Goal: Information Seeking & Learning: Stay updated

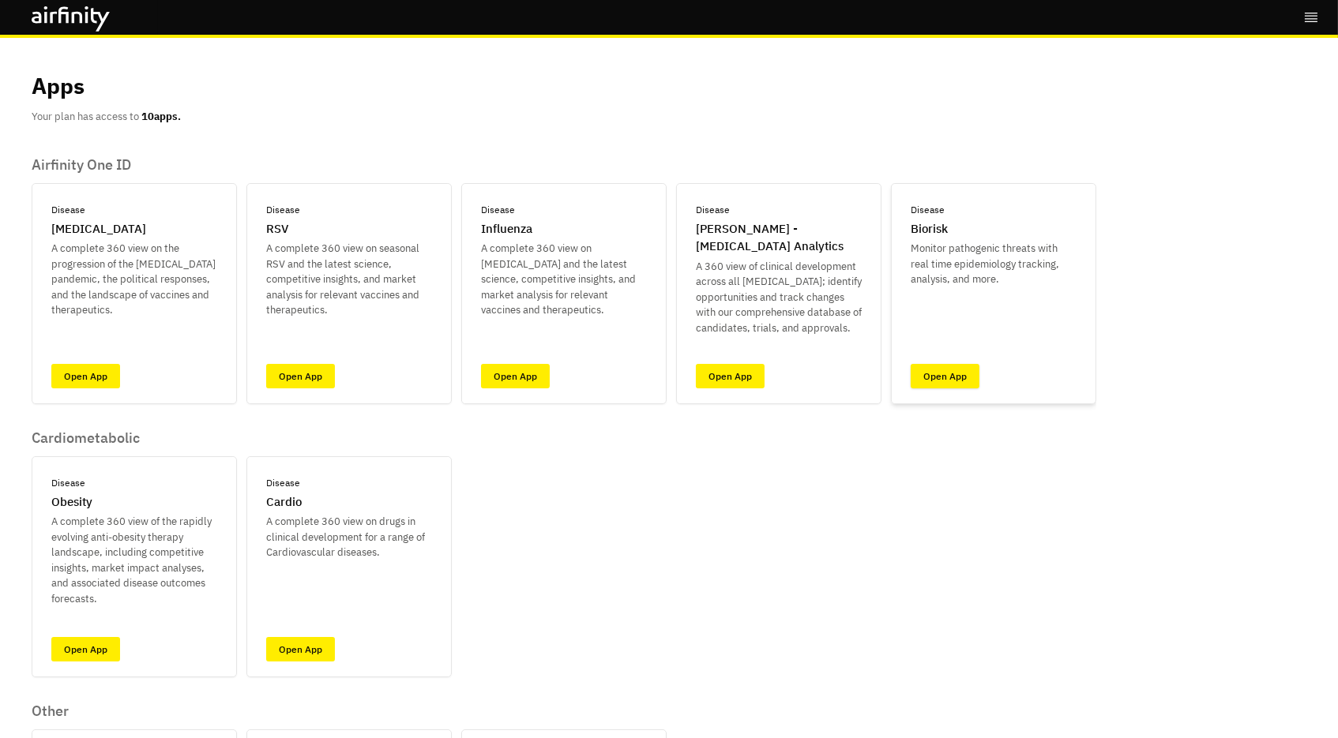
click at [948, 377] on link "Open App" at bounding box center [944, 376] width 69 height 24
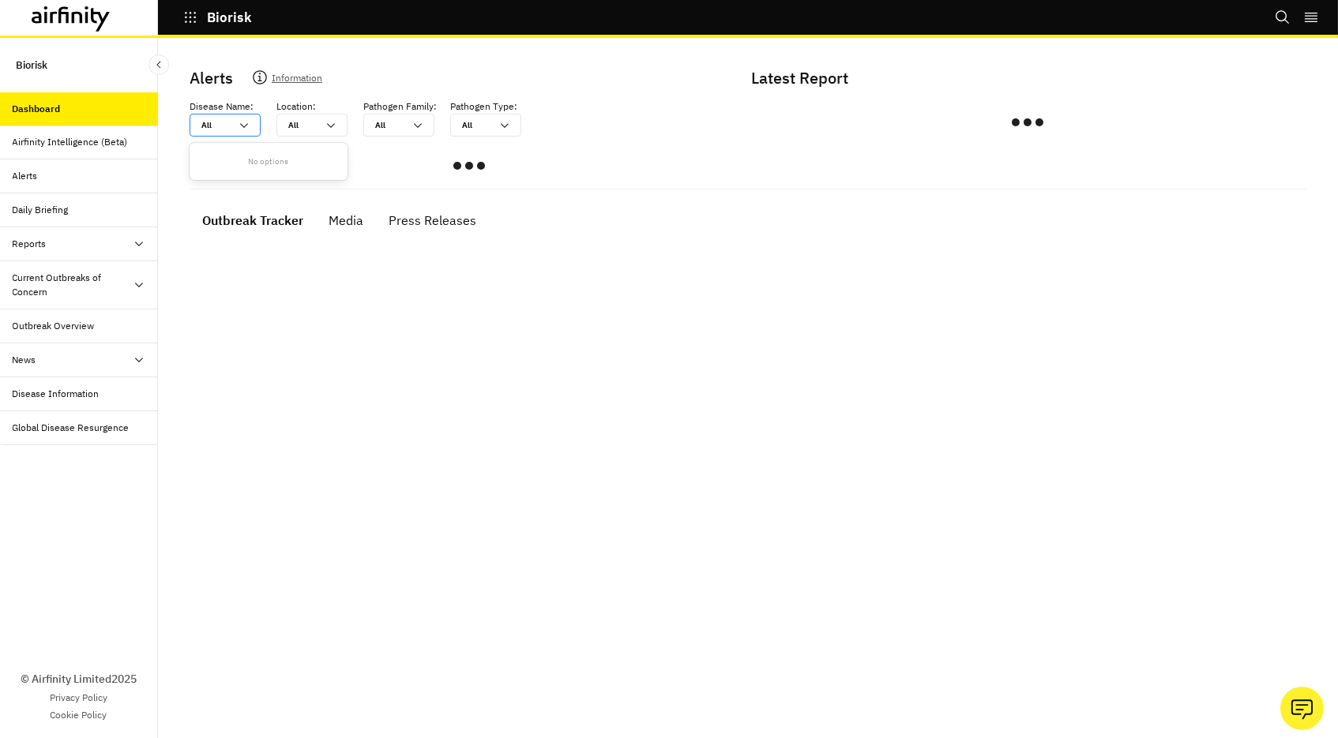
click at [220, 122] on div at bounding box center [215, 125] width 28 height 15
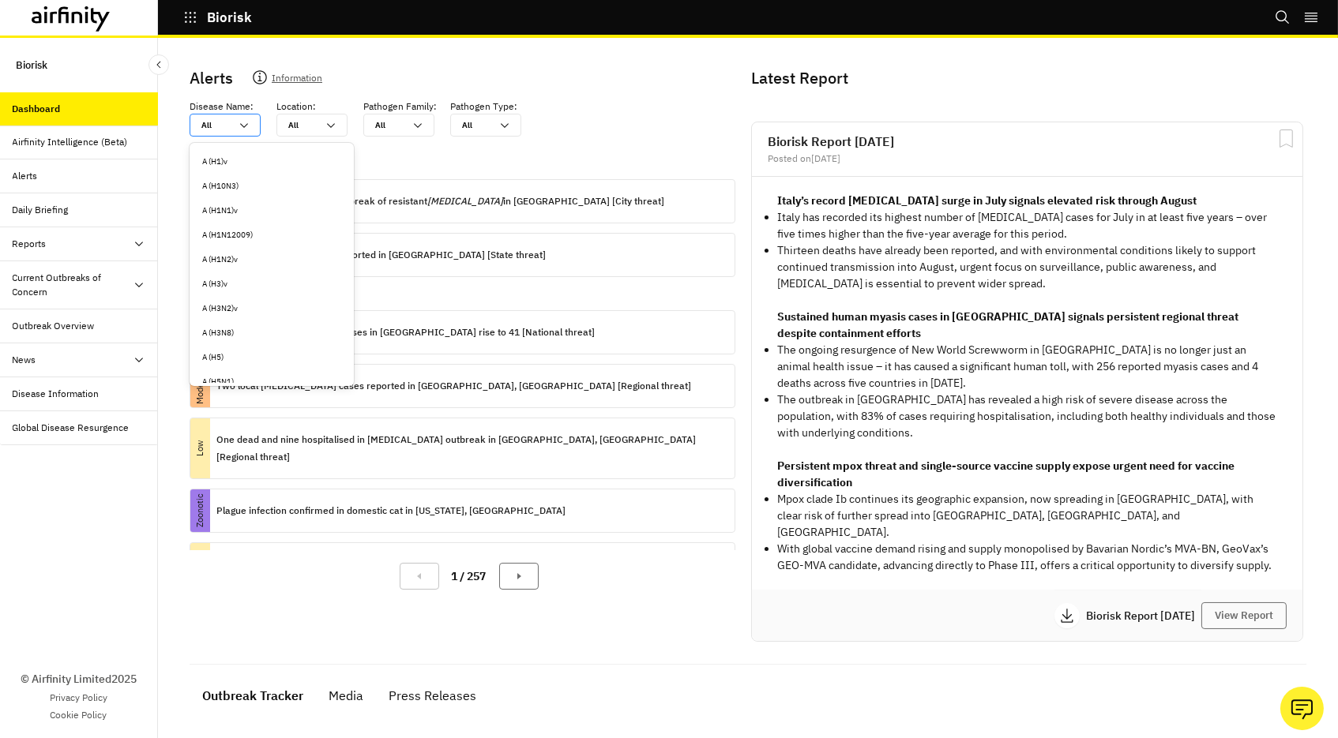
click at [216, 125] on div at bounding box center [215, 125] width 28 height 15
click at [206, 125] on div "All" at bounding box center [215, 125] width 28 height 12
type input "a"
type input "an"
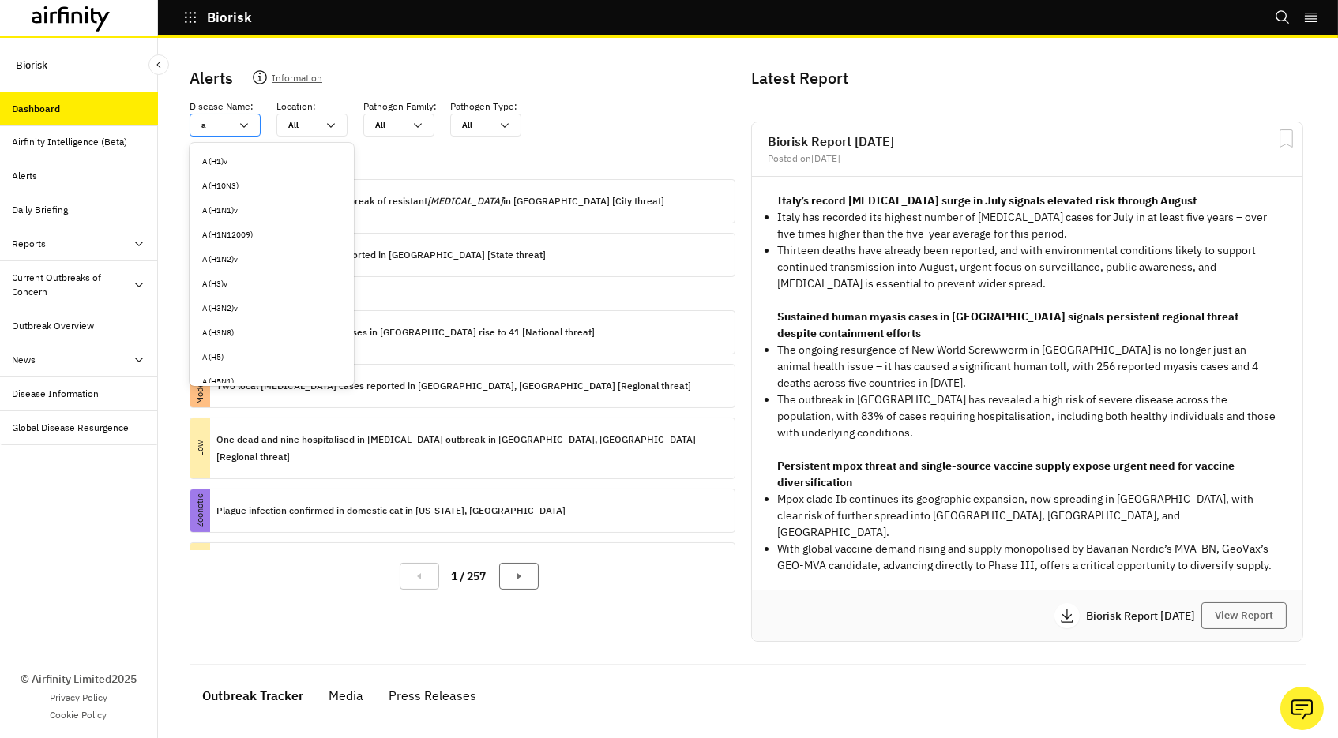
type input "an"
type input "ant"
type input "anth"
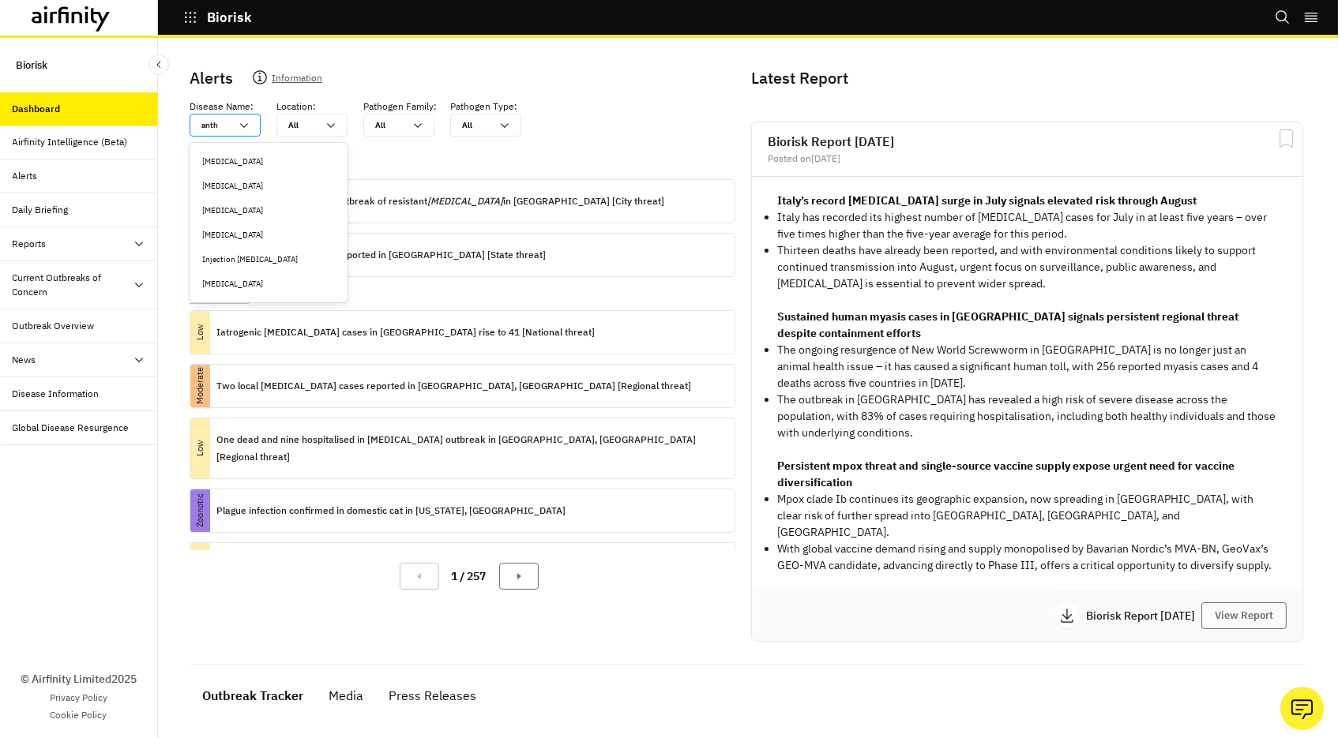
click at [223, 166] on div "Anthrax" at bounding box center [268, 162] width 133 height 12
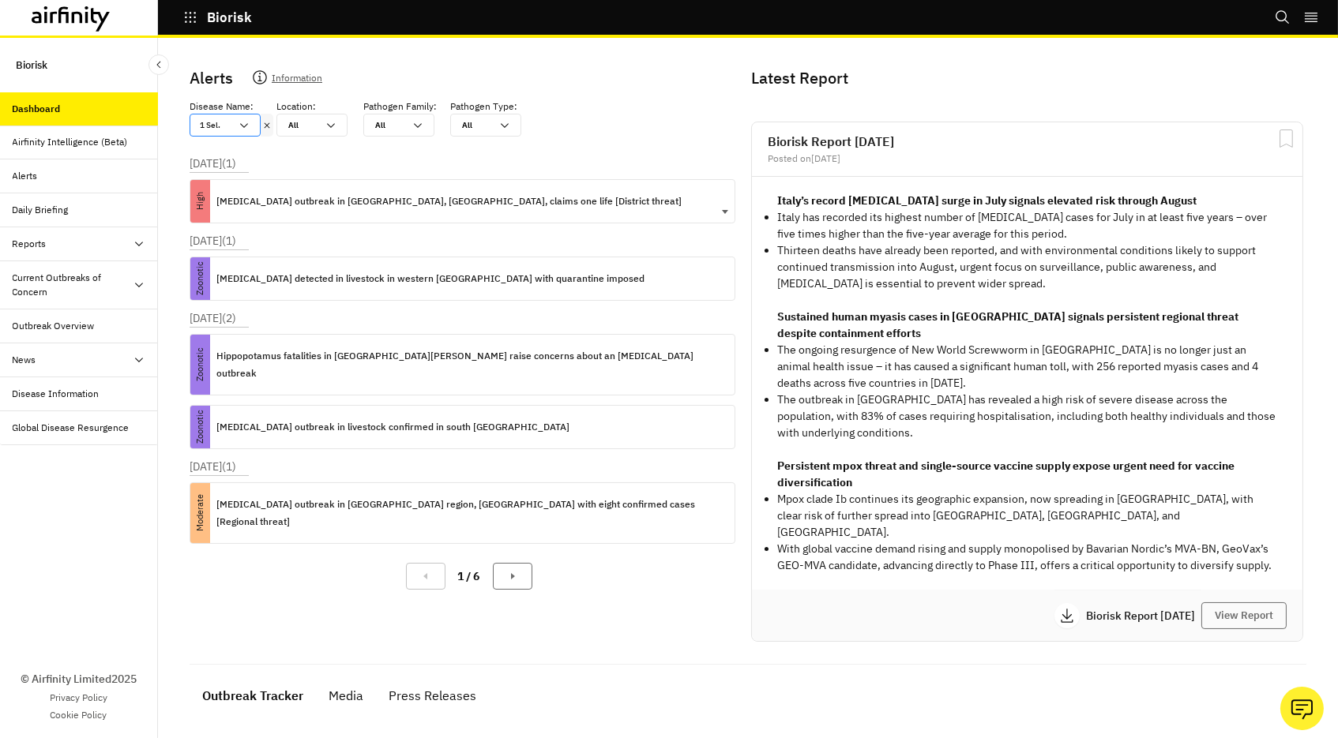
click at [369, 196] on p "Anthrax outbreak in Kyegegwa, Uganda, claims one life [District threat]" at bounding box center [448, 201] width 465 height 17
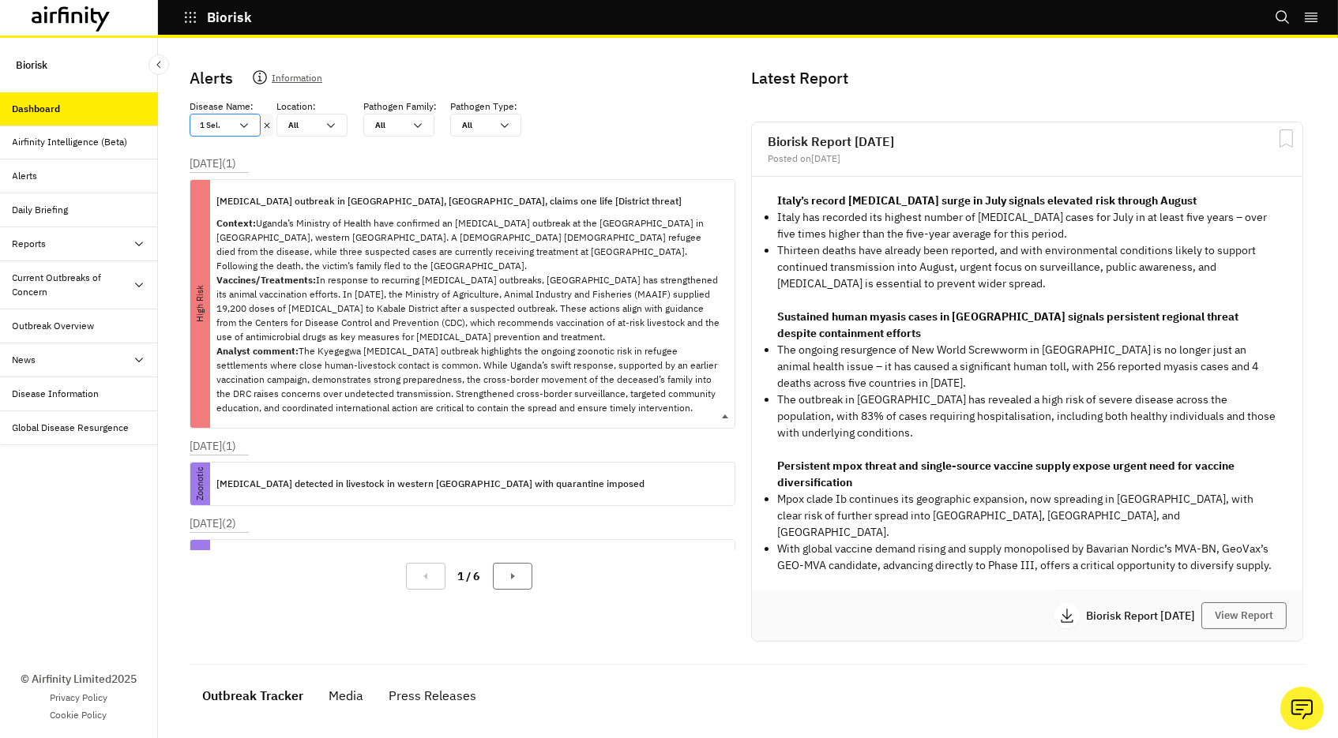
click at [369, 196] on p "Anthrax outbreak in Kyegegwa, Uganda, claims one life [District threat]" at bounding box center [448, 201] width 465 height 17
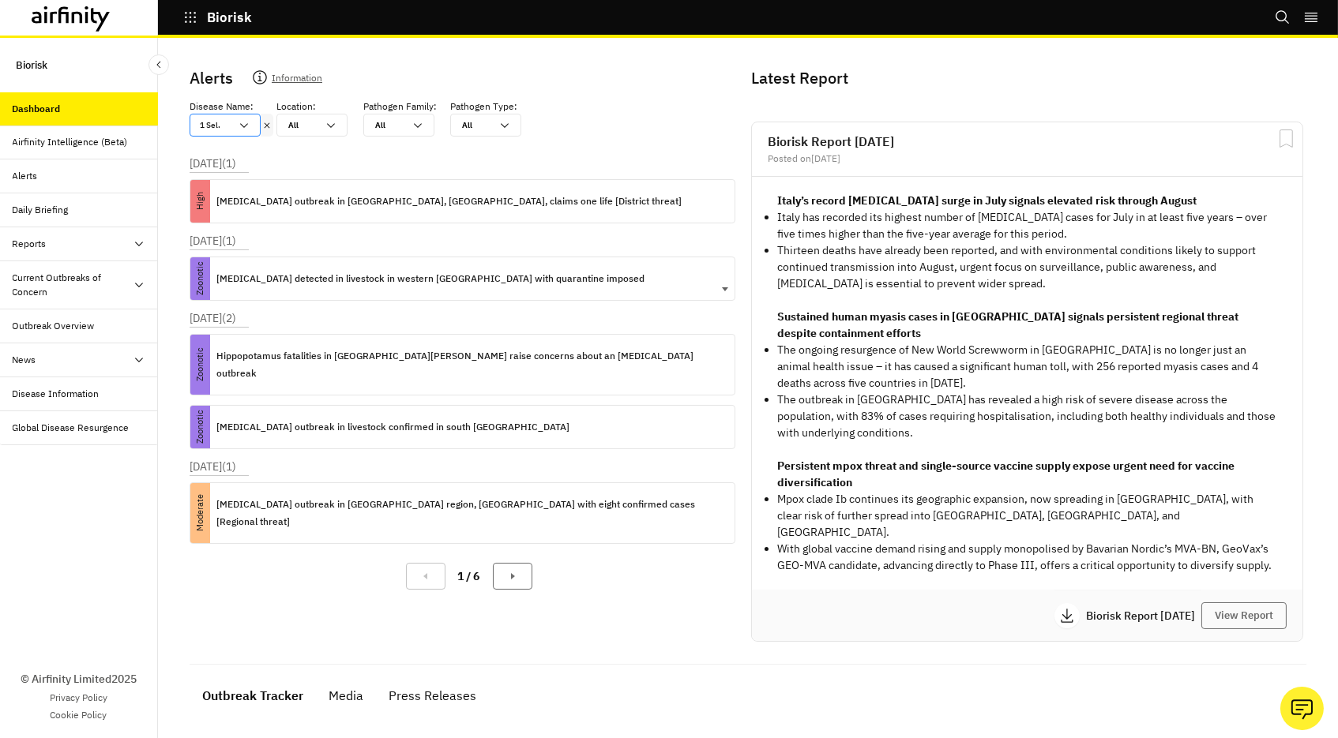
click at [343, 282] on p "Anthrax detected in livestock in western Russia with quarantine imposed" at bounding box center [430, 278] width 428 height 17
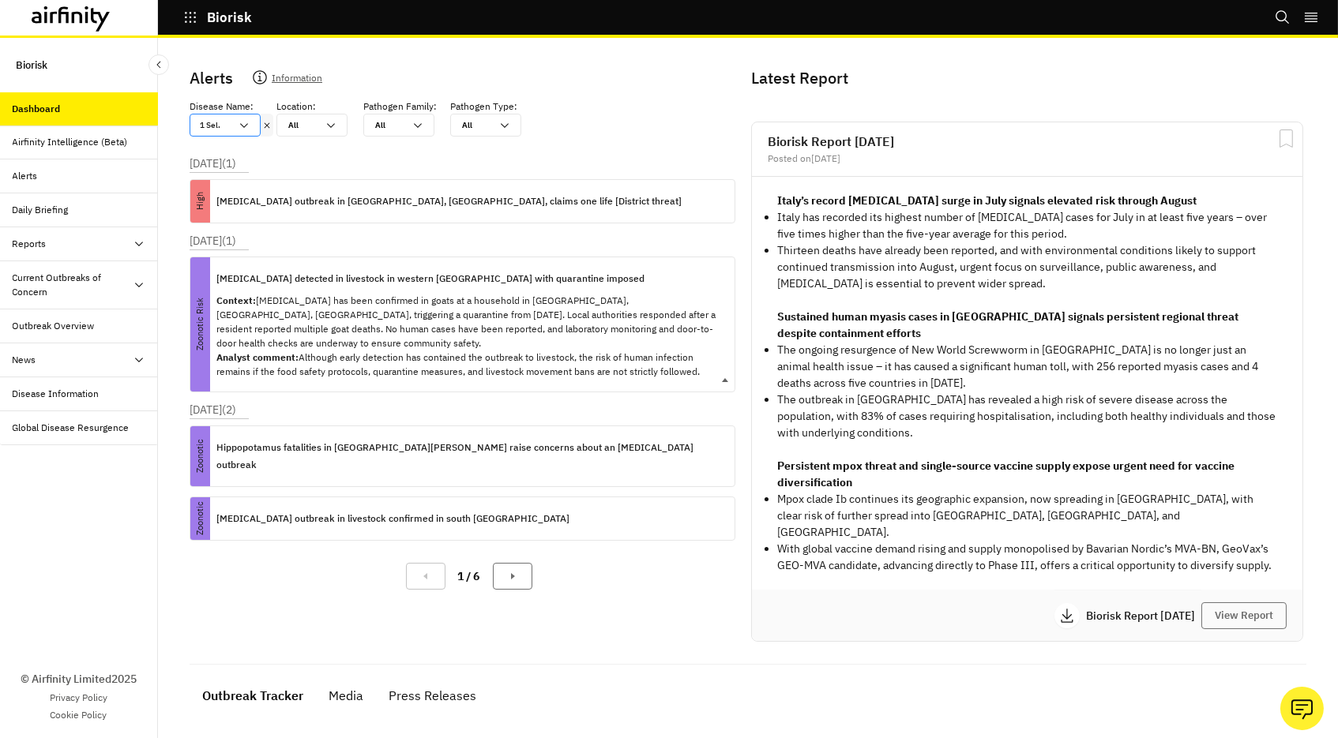
click at [343, 280] on p "Anthrax detected in livestock in western Russia with quarantine imposed" at bounding box center [430, 278] width 428 height 17
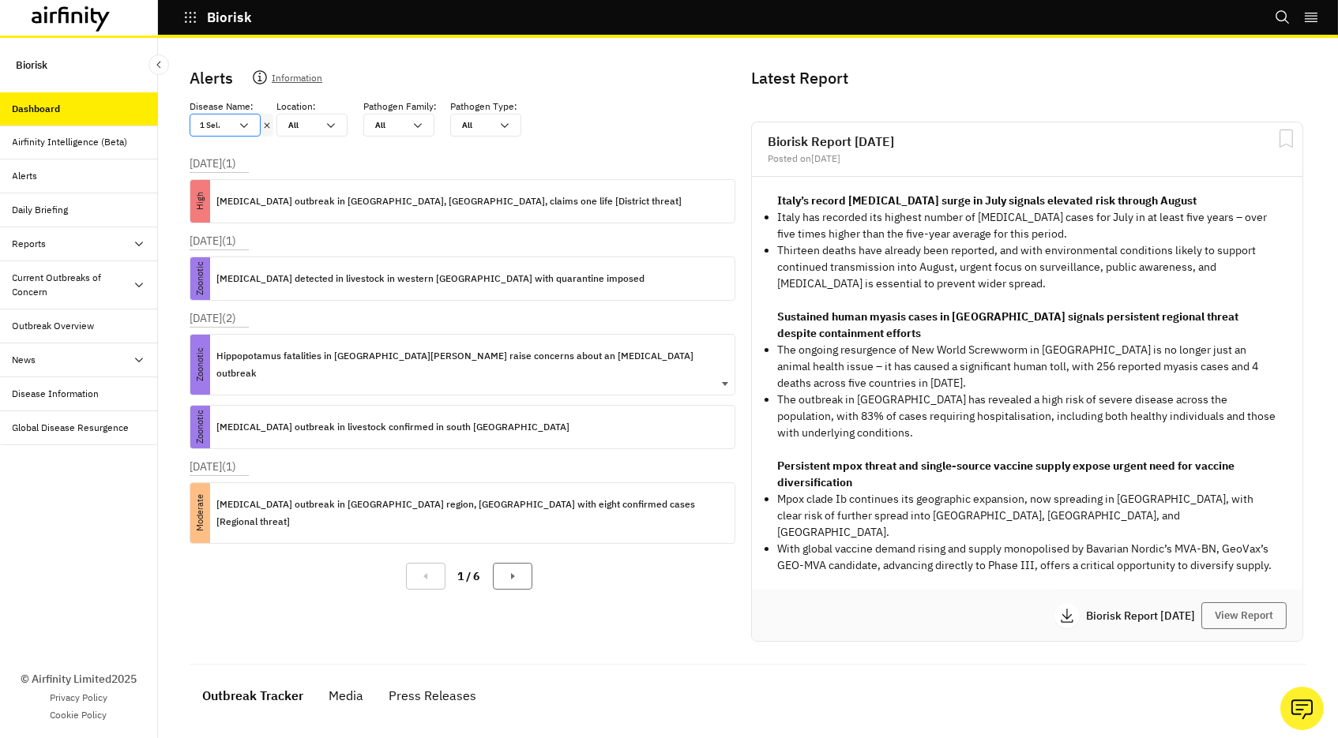
click at [332, 355] on p "Hippopotamus fatalities in southeast Chad raise concerns about an anthrax outbr…" at bounding box center [468, 364] width 505 height 35
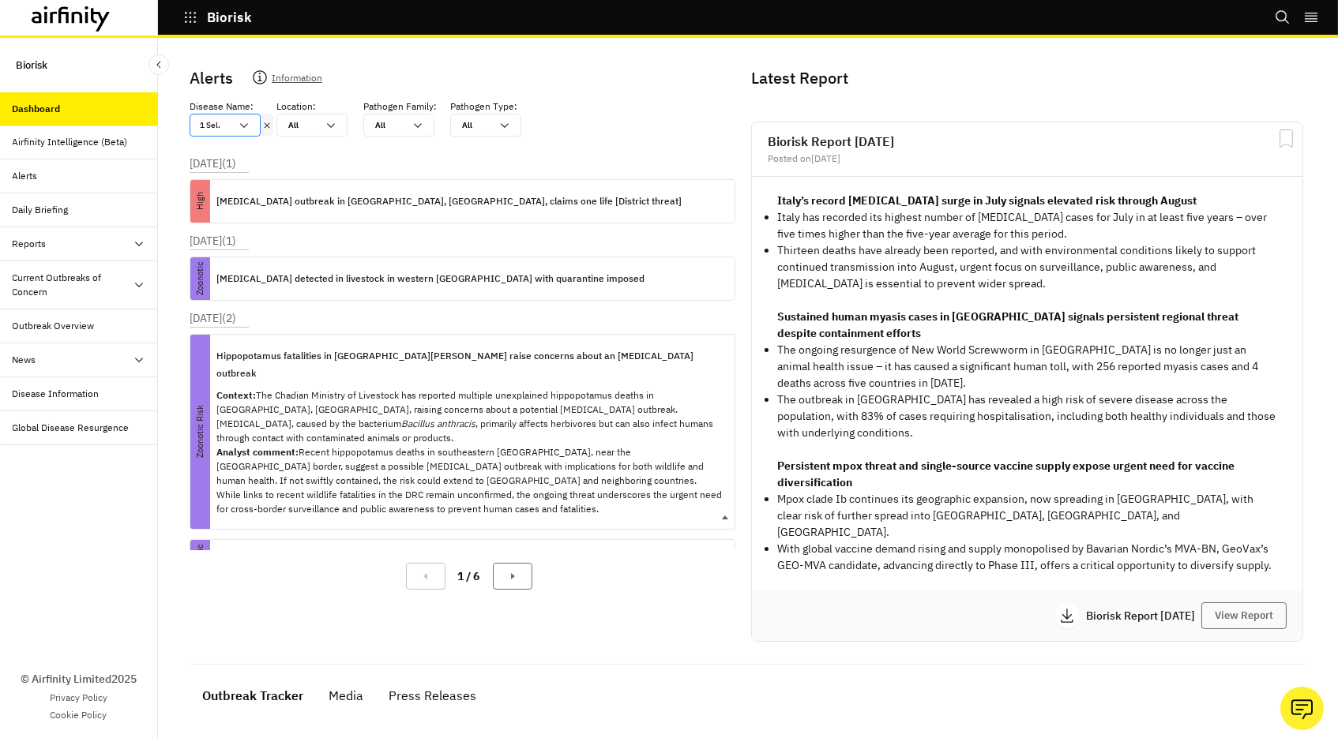
click at [331, 353] on p "Hippopotamus fatalities in southeast Chad raise concerns about an anthrax outbr…" at bounding box center [468, 364] width 505 height 35
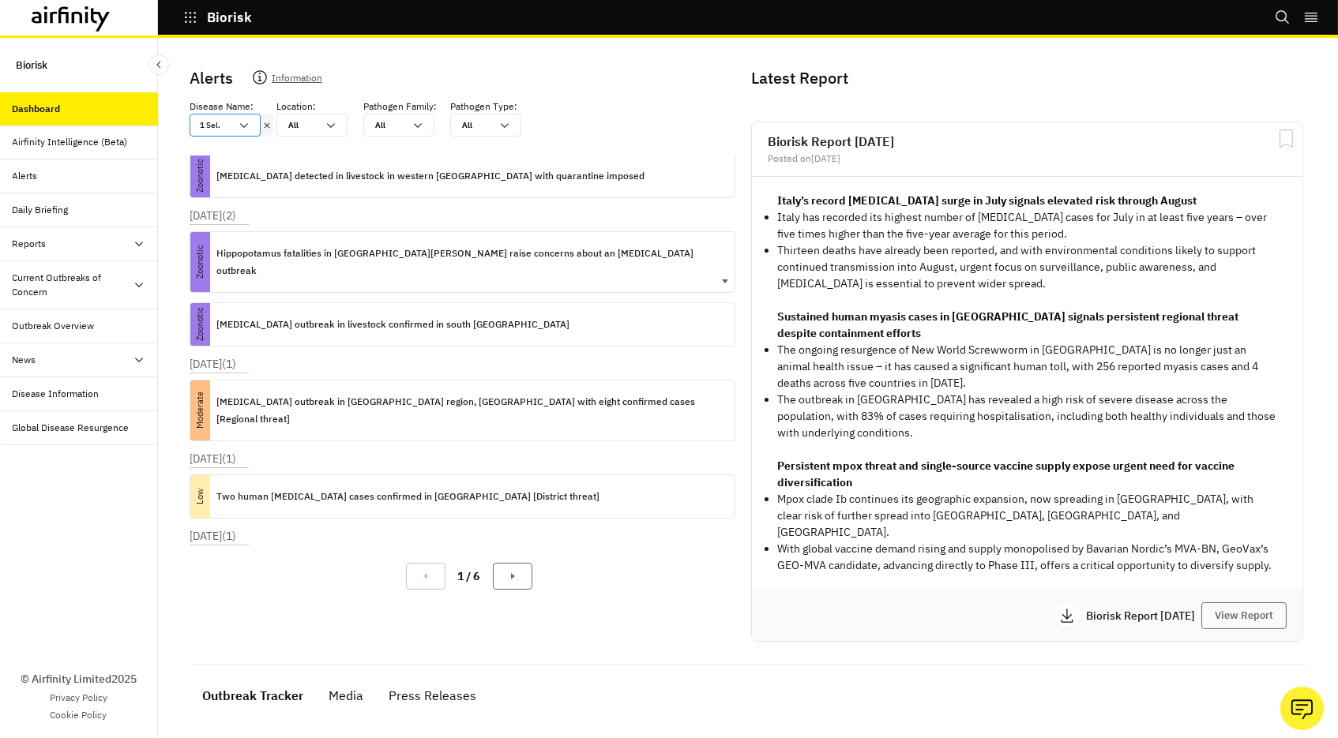
scroll to position [104, 0]
click at [325, 314] on p "Anthrax outbreak in livestock confirmed in south Croatia" at bounding box center [392, 322] width 353 height 17
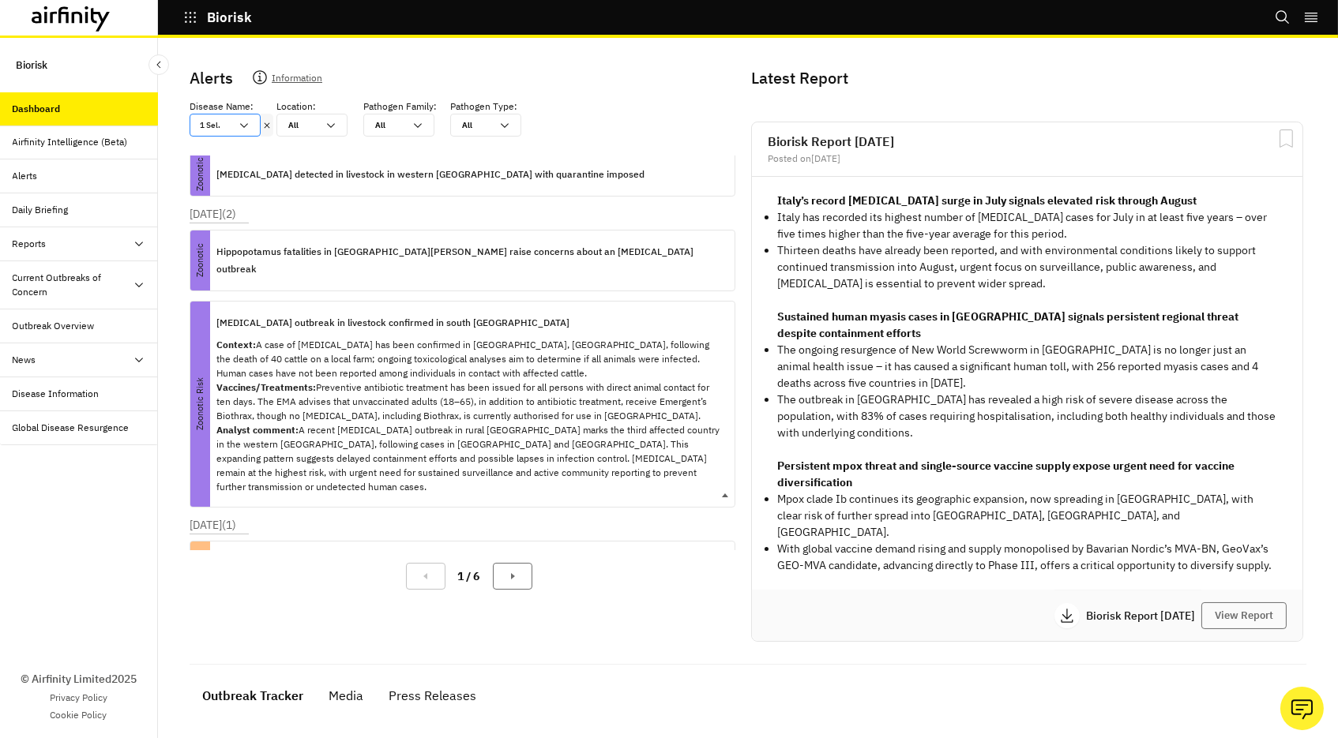
click at [325, 314] on p "Anthrax outbreak in livestock confirmed in south Croatia" at bounding box center [392, 322] width 353 height 17
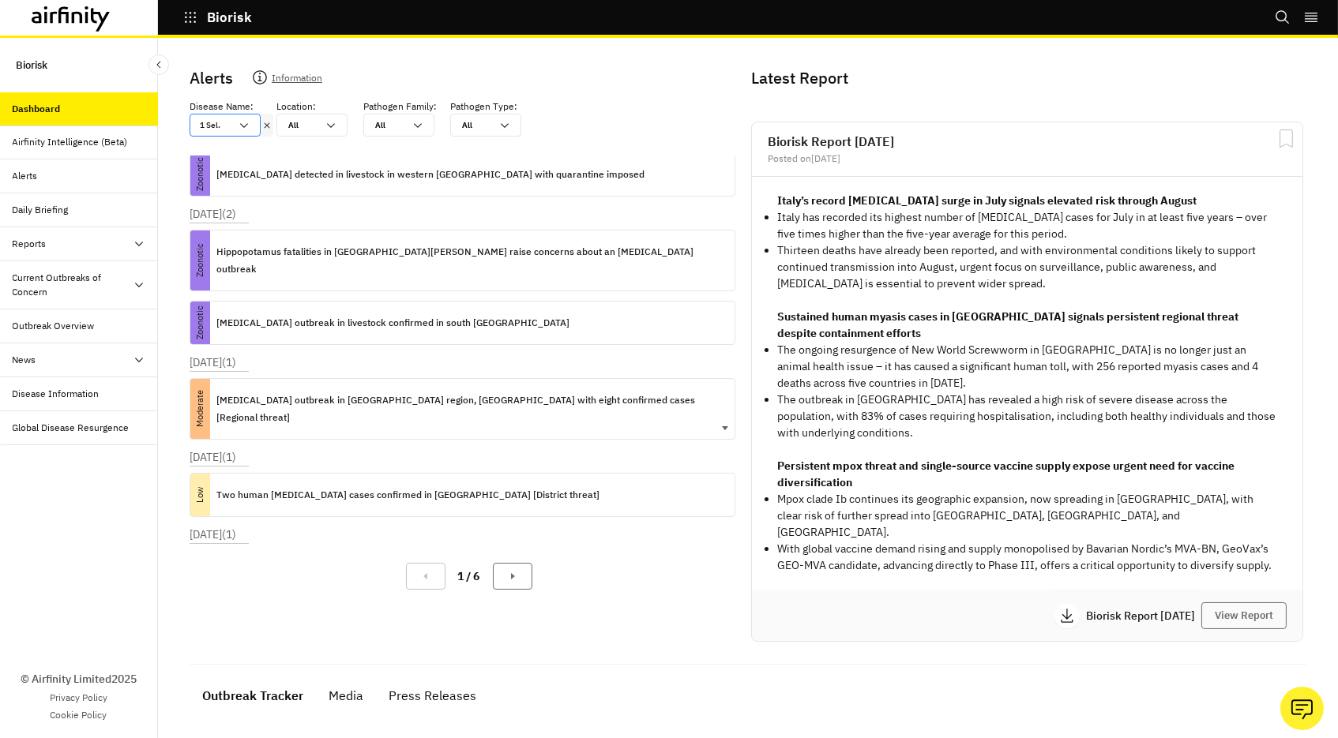
click at [307, 392] on p "Anthrax outbreak in Akmola region, Kazakhstan with eight confirmed cases [Regio…" at bounding box center [468, 409] width 505 height 35
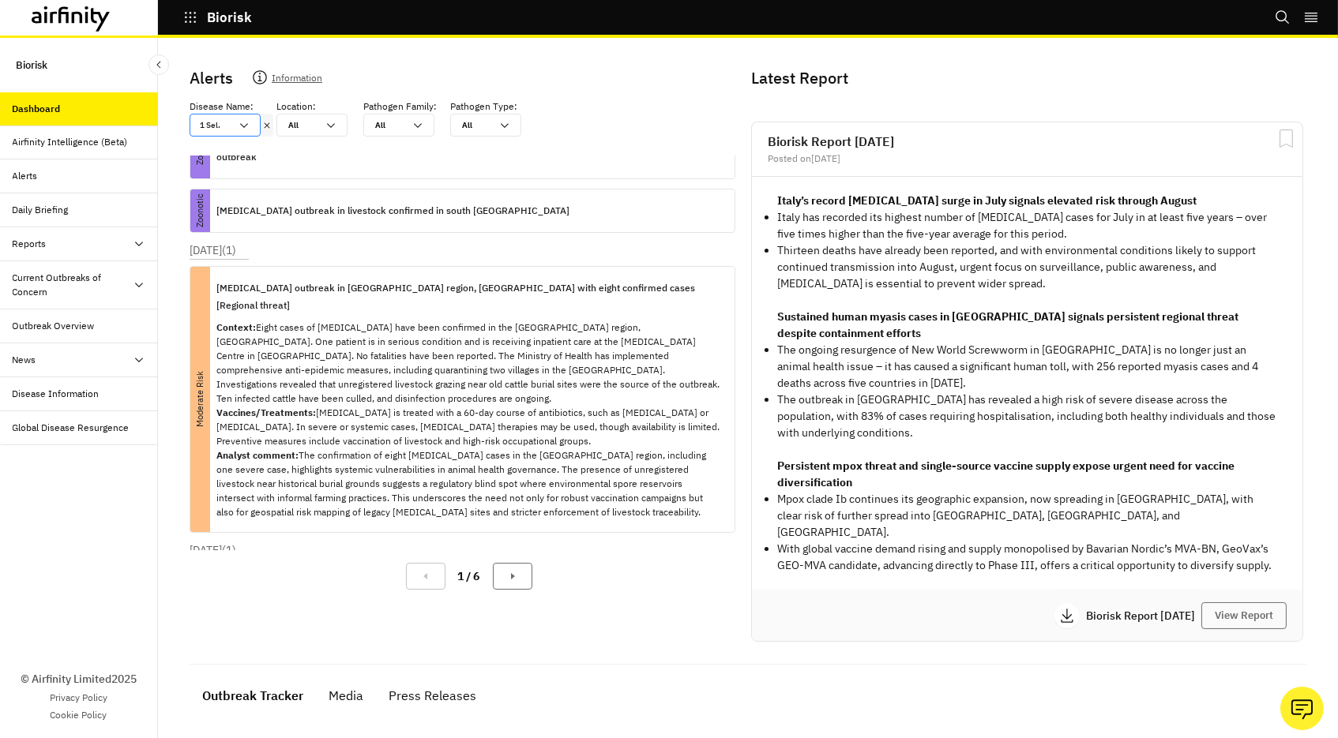
scroll to position [218, 0]
click at [410, 278] on p "Anthrax outbreak in Akmola region, Kazakhstan with eight confirmed cases [Regio…" at bounding box center [468, 295] width 505 height 35
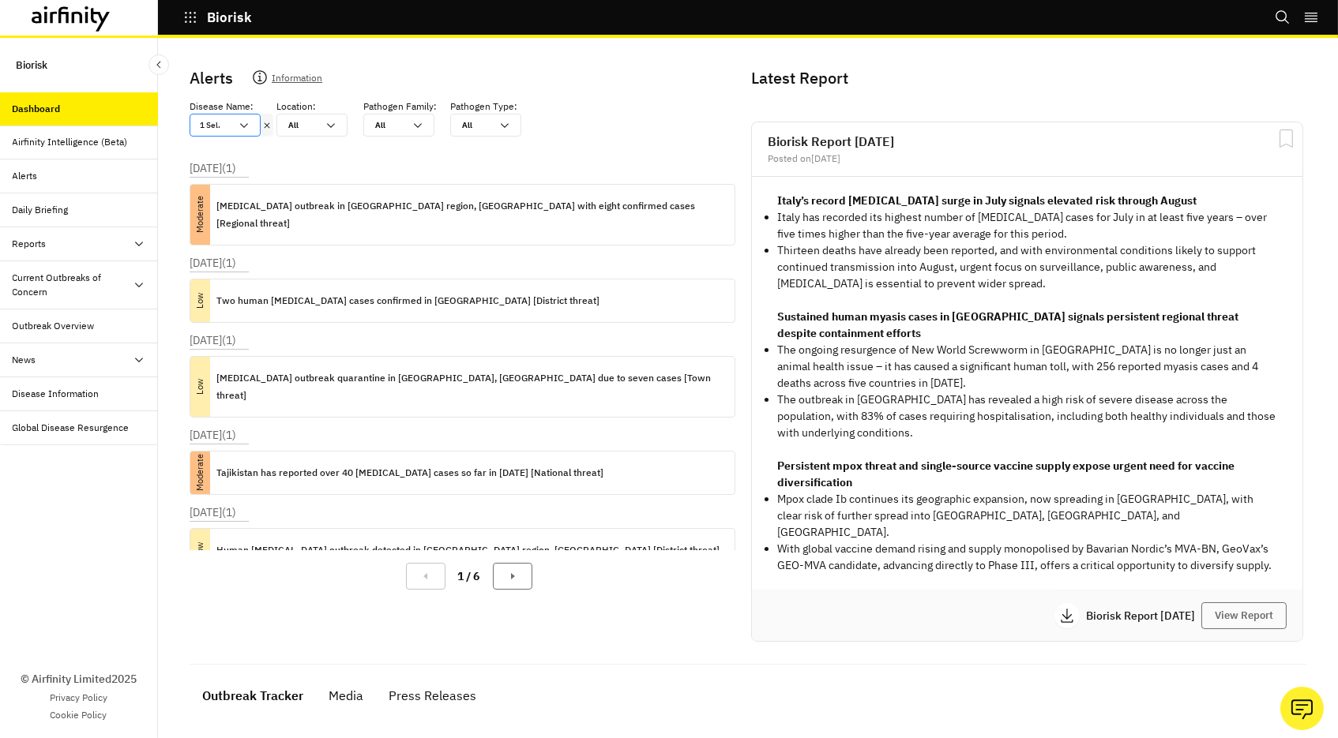
scroll to position [301, 0]
click at [367, 277] on div "Two human anthrax cases confirmed in Romania [District threat]" at bounding box center [407, 298] width 383 height 43
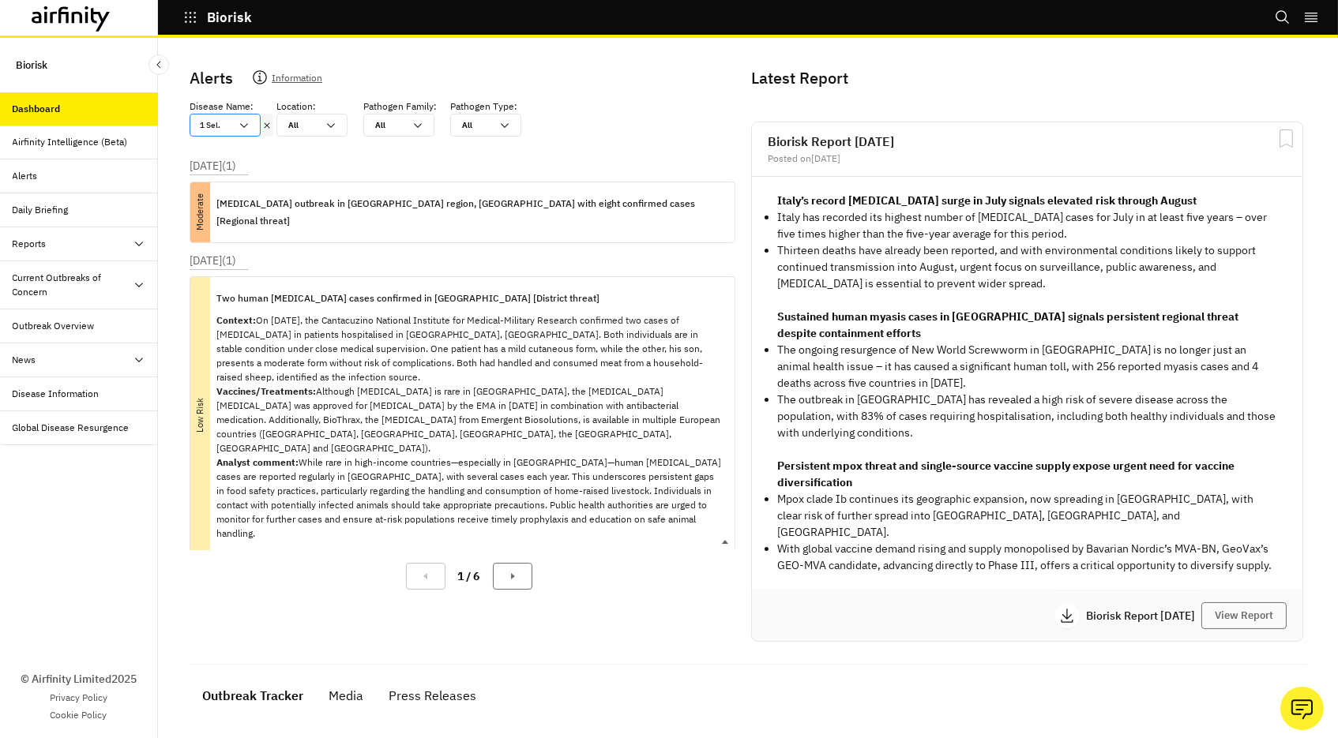
click at [377, 290] on p "Two human anthrax cases confirmed in Romania [District threat]" at bounding box center [407, 298] width 383 height 17
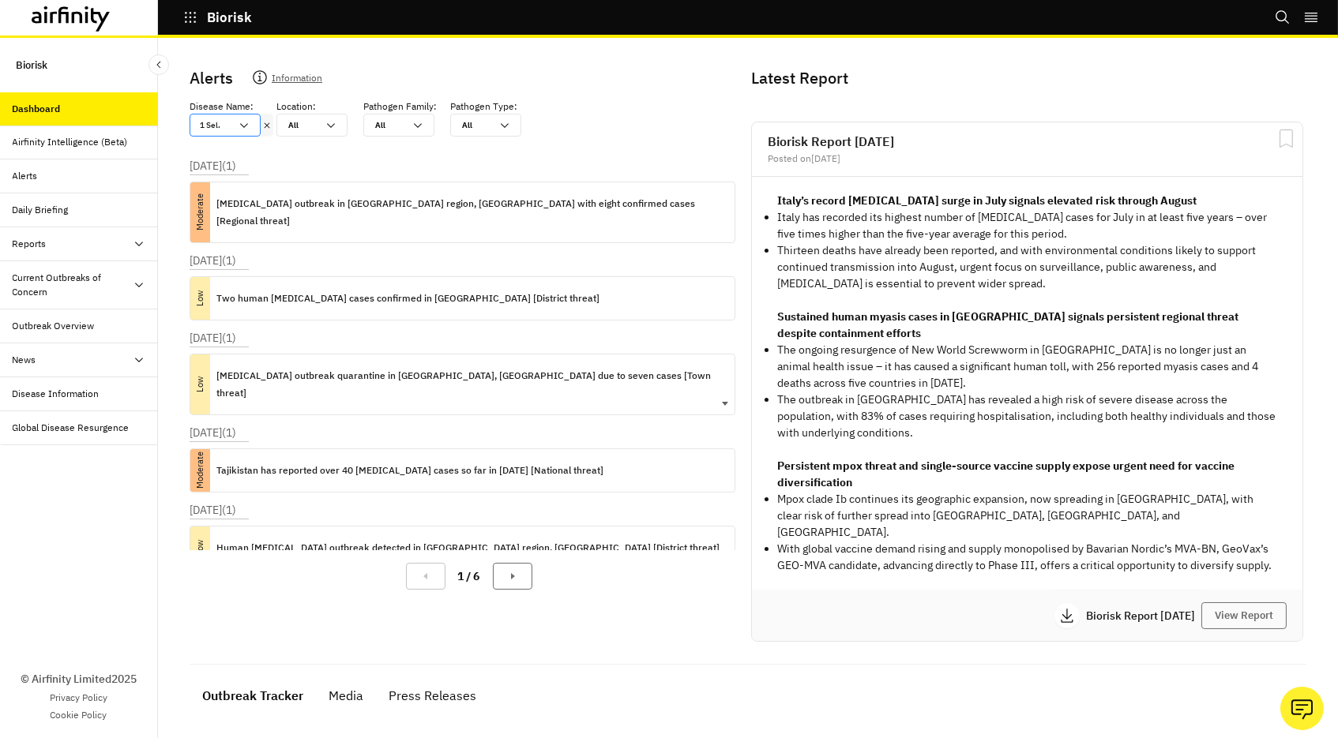
click at [359, 355] on div "Anthrax outbreak quarantine in Atbasar, Kazakhstan due to seven cases [Town thr…" at bounding box center [468, 385] width 505 height 60
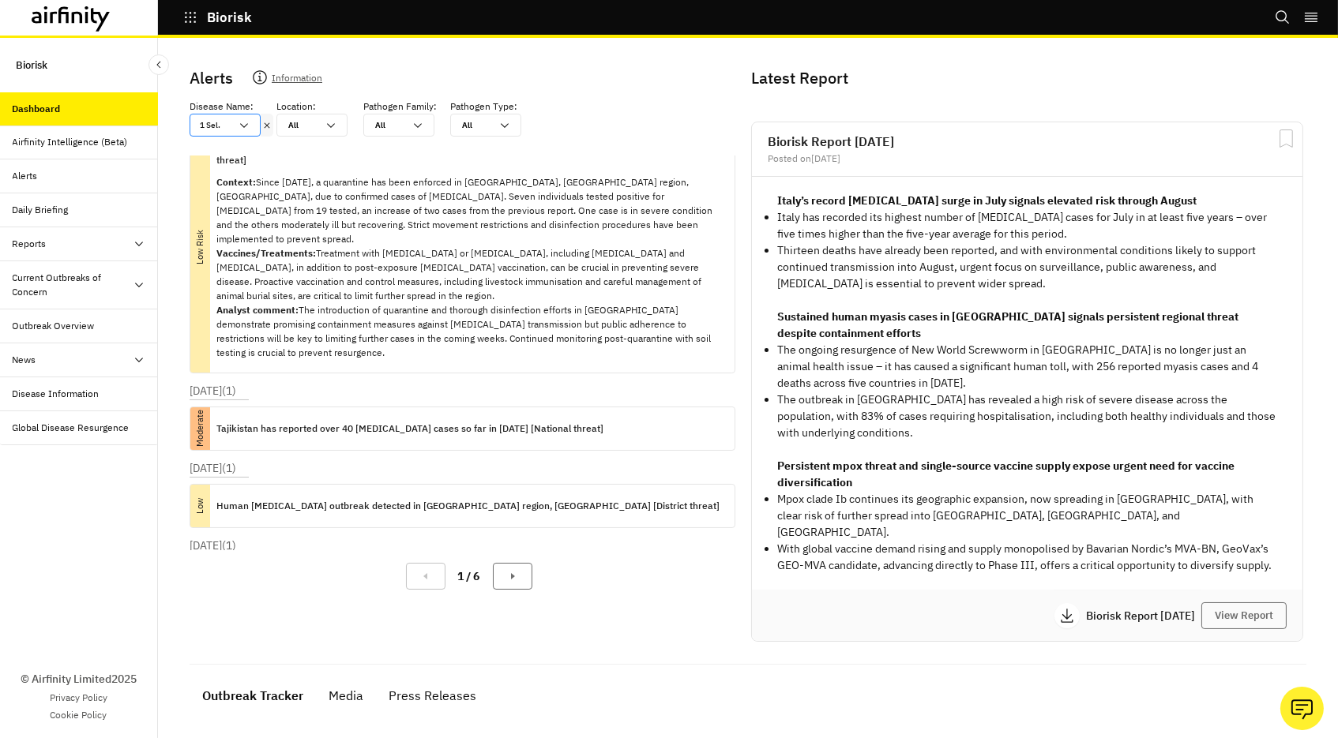
scroll to position [530, 0]
click at [332, 579] on p "Thailand confirms an anthrax case in a second province in a month, with confirm…" at bounding box center [468, 596] width 505 height 35
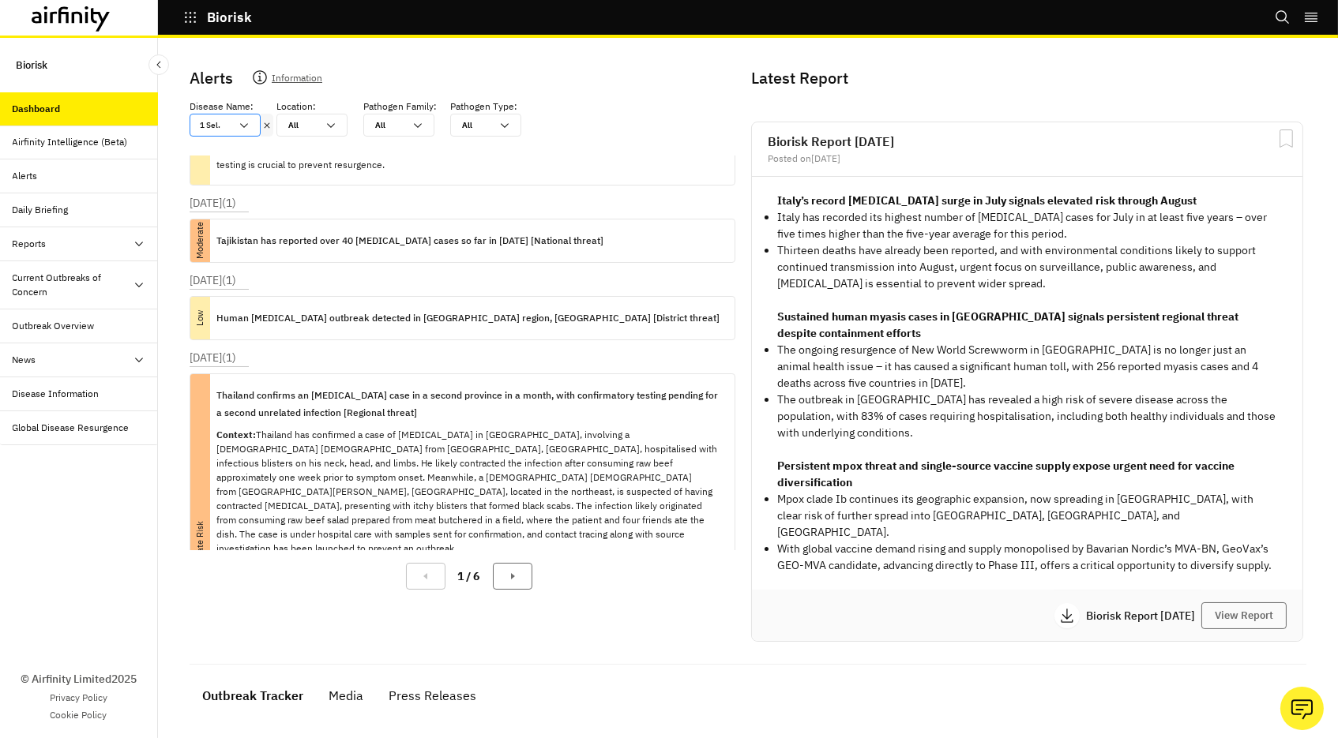
scroll to position [720, 0]
click at [70, 18] on icon at bounding box center [71, 18] width 79 height 25
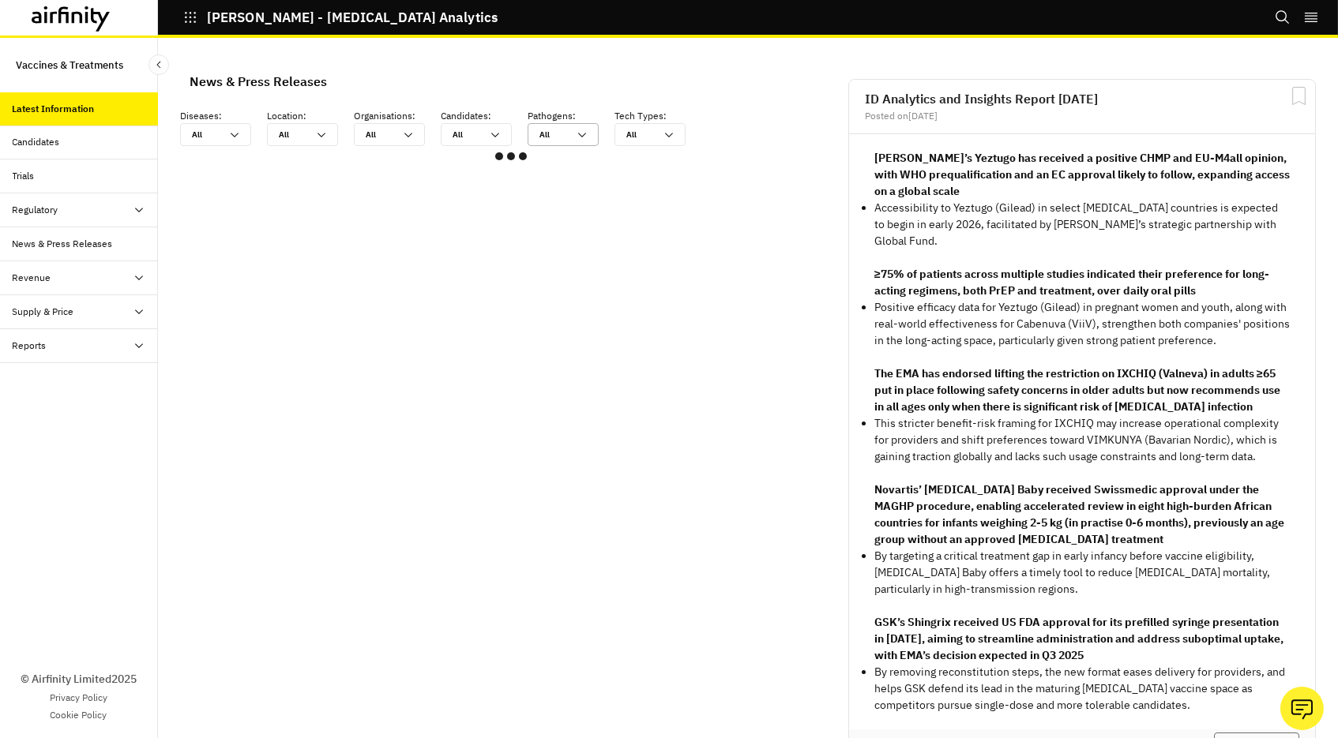
scroll to position [948, 474]
click at [71, 135] on div "Candidates" at bounding box center [85, 142] width 145 height 14
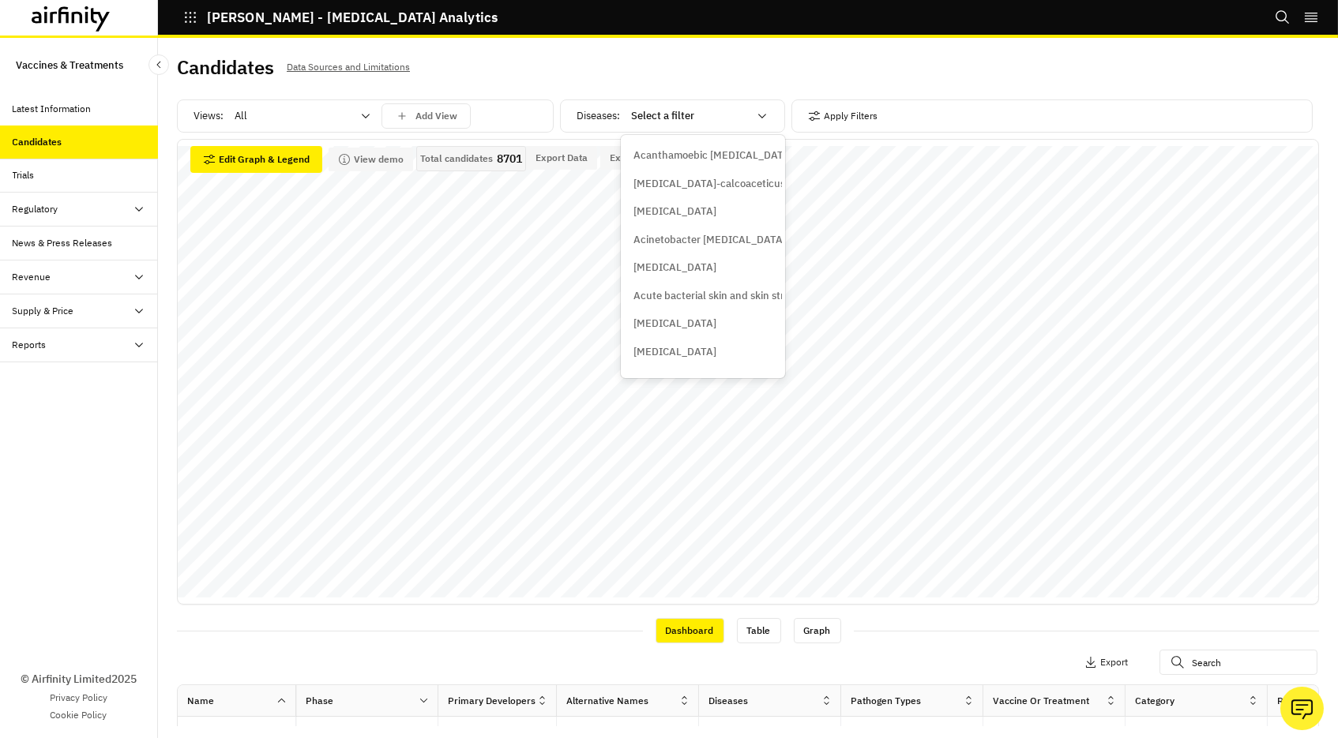
click at [653, 122] on div "Select a filter" at bounding box center [689, 116] width 117 height 16
type input "anth"
click at [689, 187] on div "Anthrax" at bounding box center [702, 184] width 139 height 16
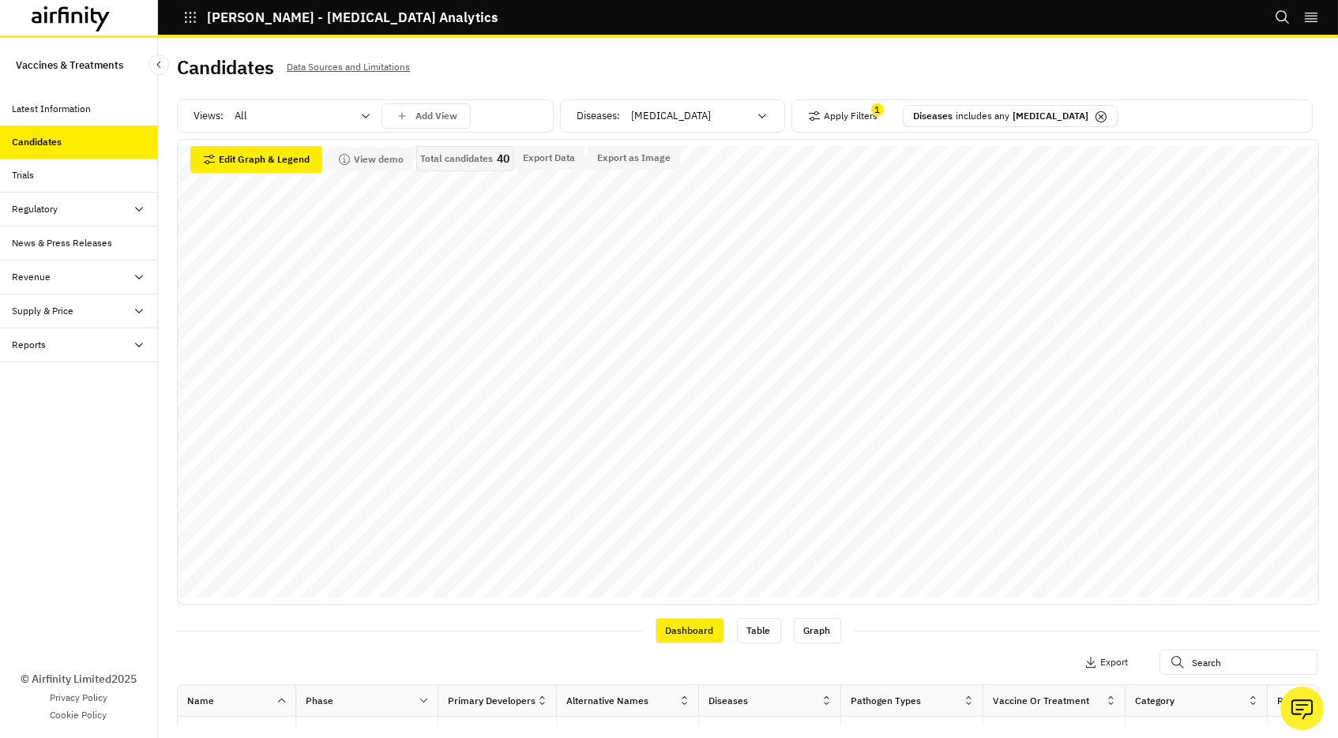
click at [268, 125] on div "All" at bounding box center [291, 115] width 136 height 25
click at [264, 181] on p "Vaccines" at bounding box center [257, 184] width 42 height 16
click at [69, 18] on icon at bounding box center [71, 18] width 79 height 25
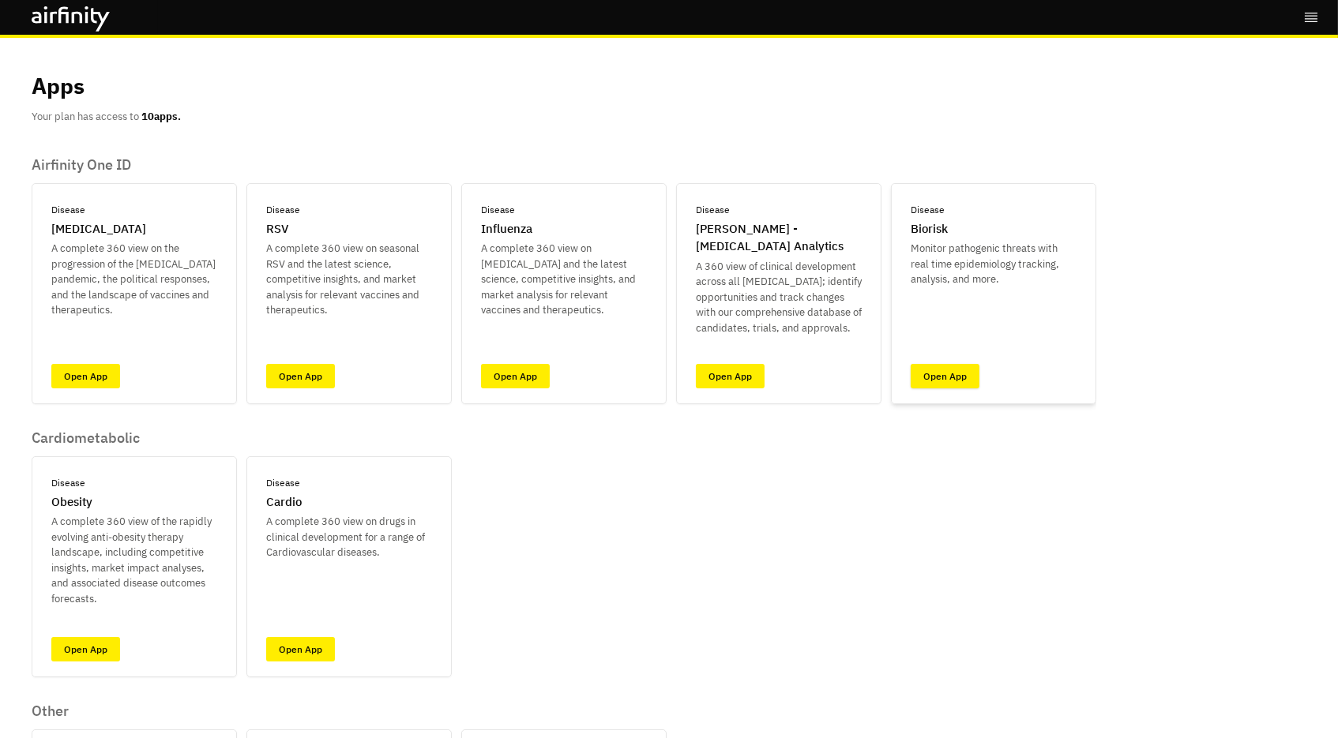
click at [947, 367] on link "Open App" at bounding box center [944, 376] width 69 height 24
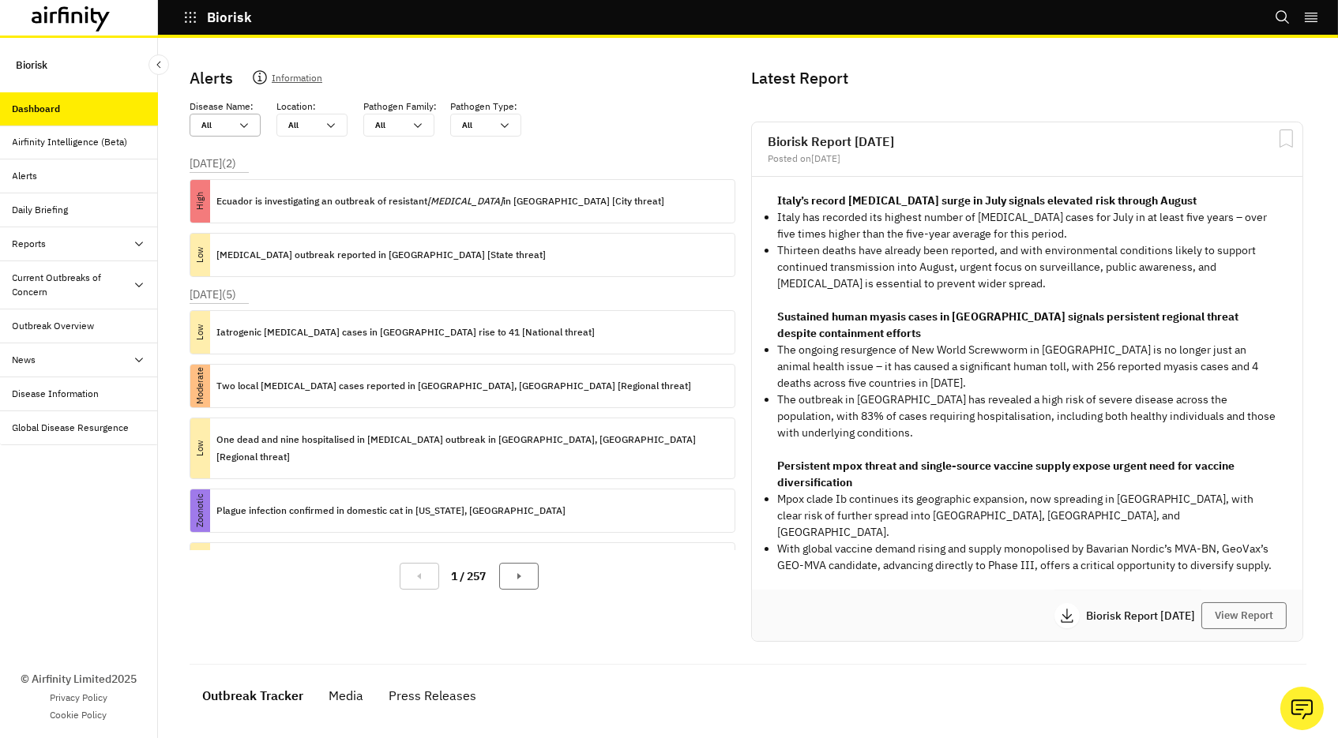
click at [220, 129] on div at bounding box center [215, 125] width 28 height 15
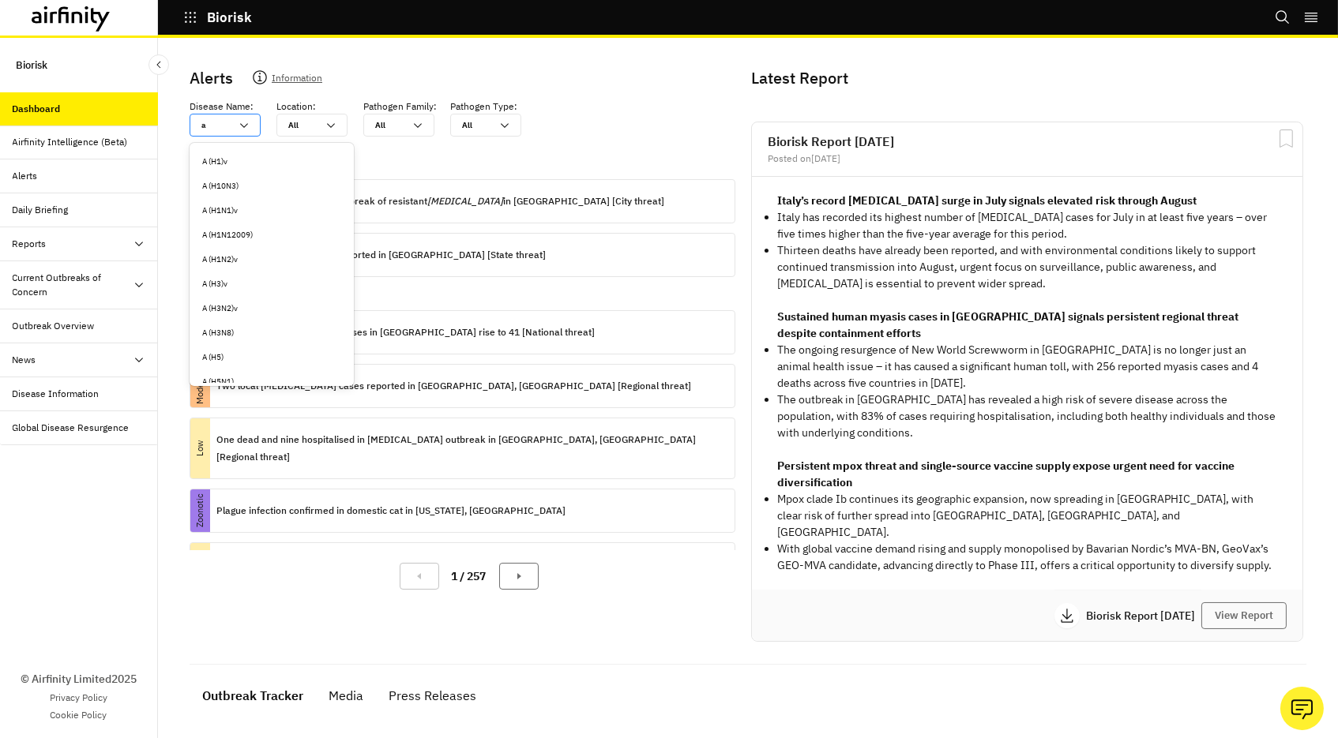
type input "a"
type input "an"
type input "ant"
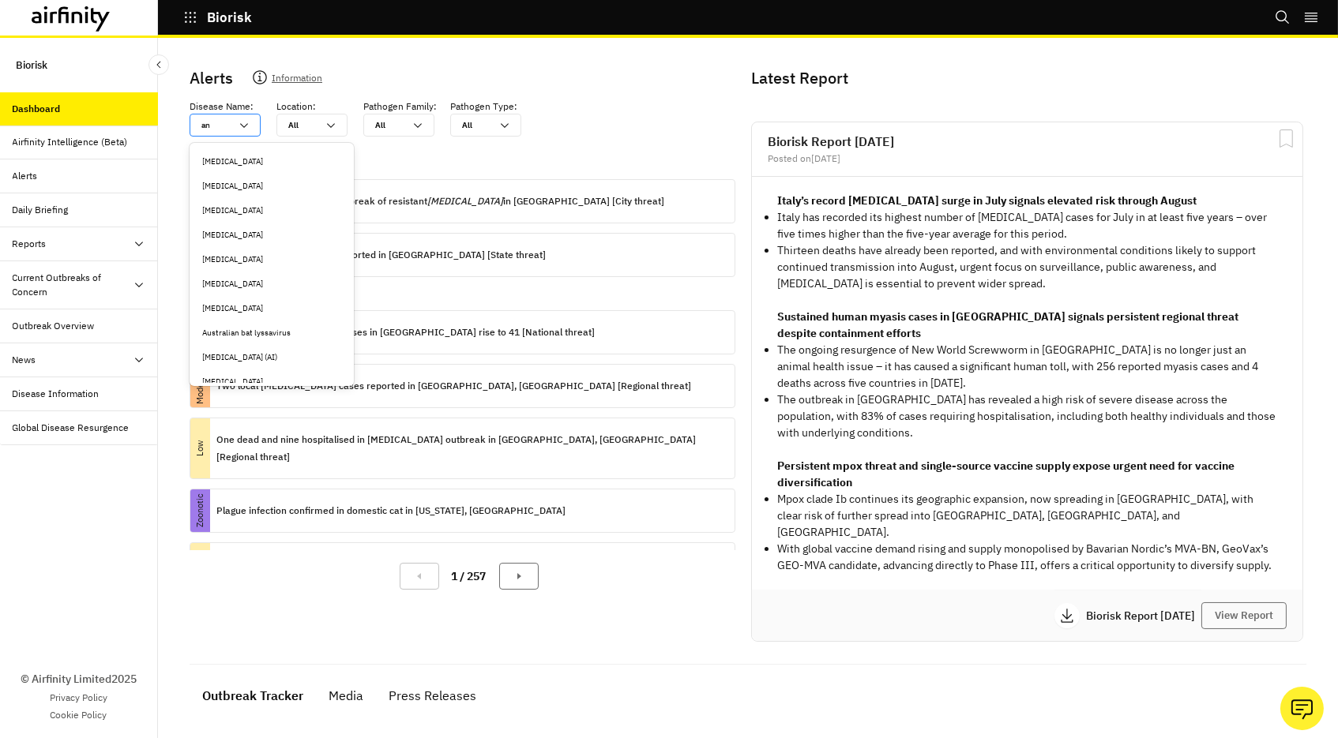
type input "ant"
click at [259, 149] on div "Anthrax" at bounding box center [272, 161] width 158 height 24
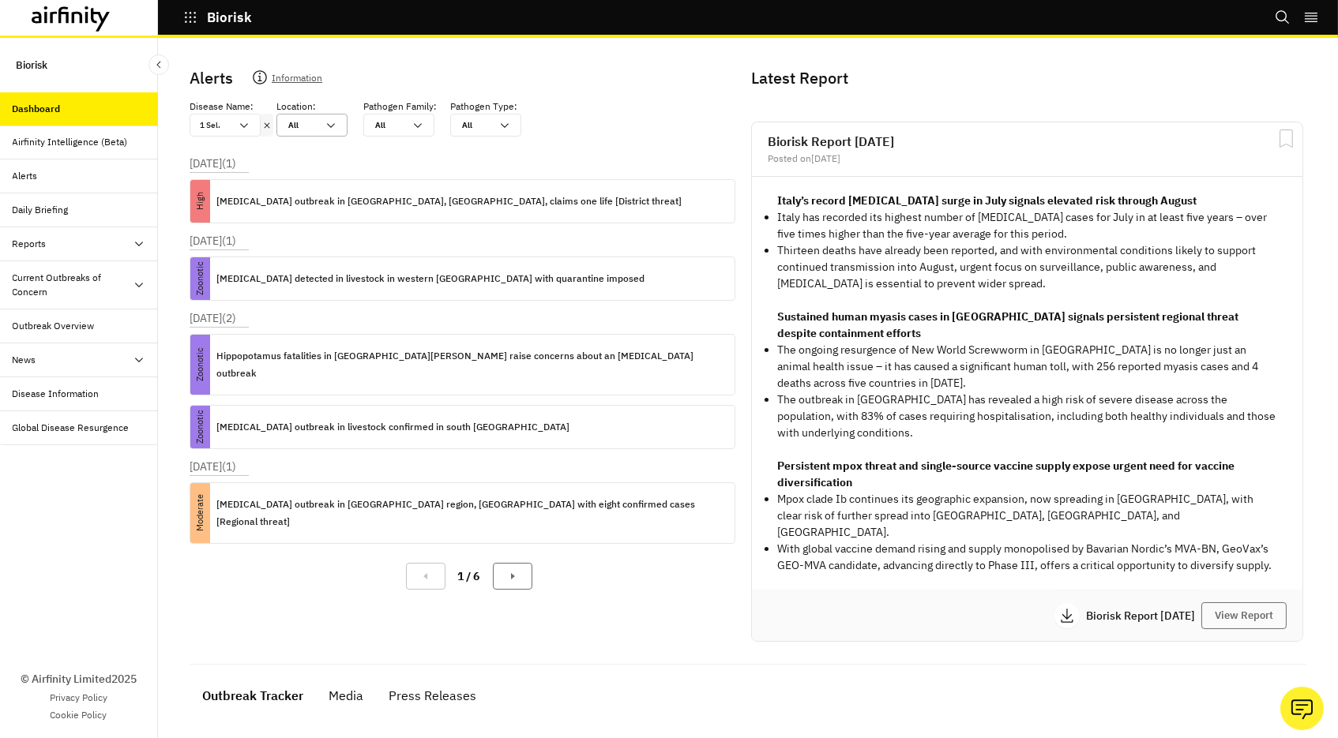
click at [304, 126] on div at bounding box center [302, 125] width 28 height 15
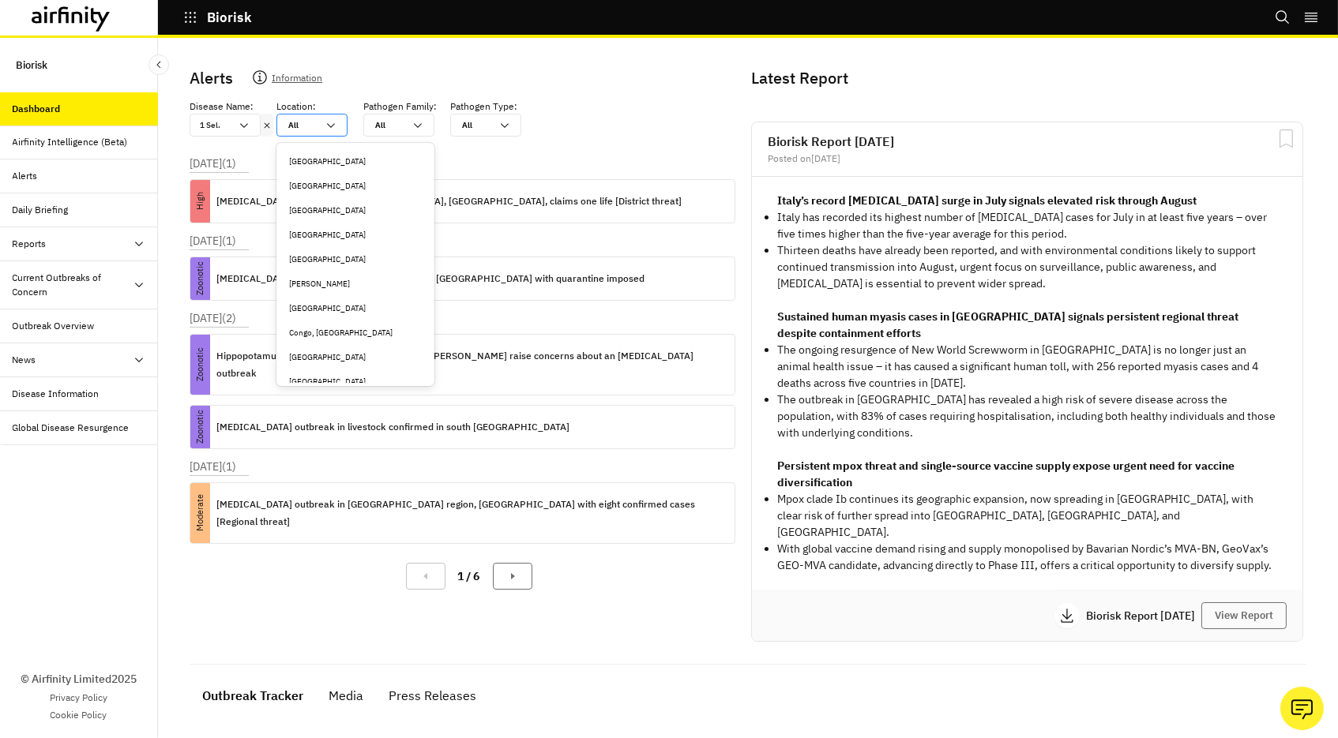
type input "k"
type input "ke"
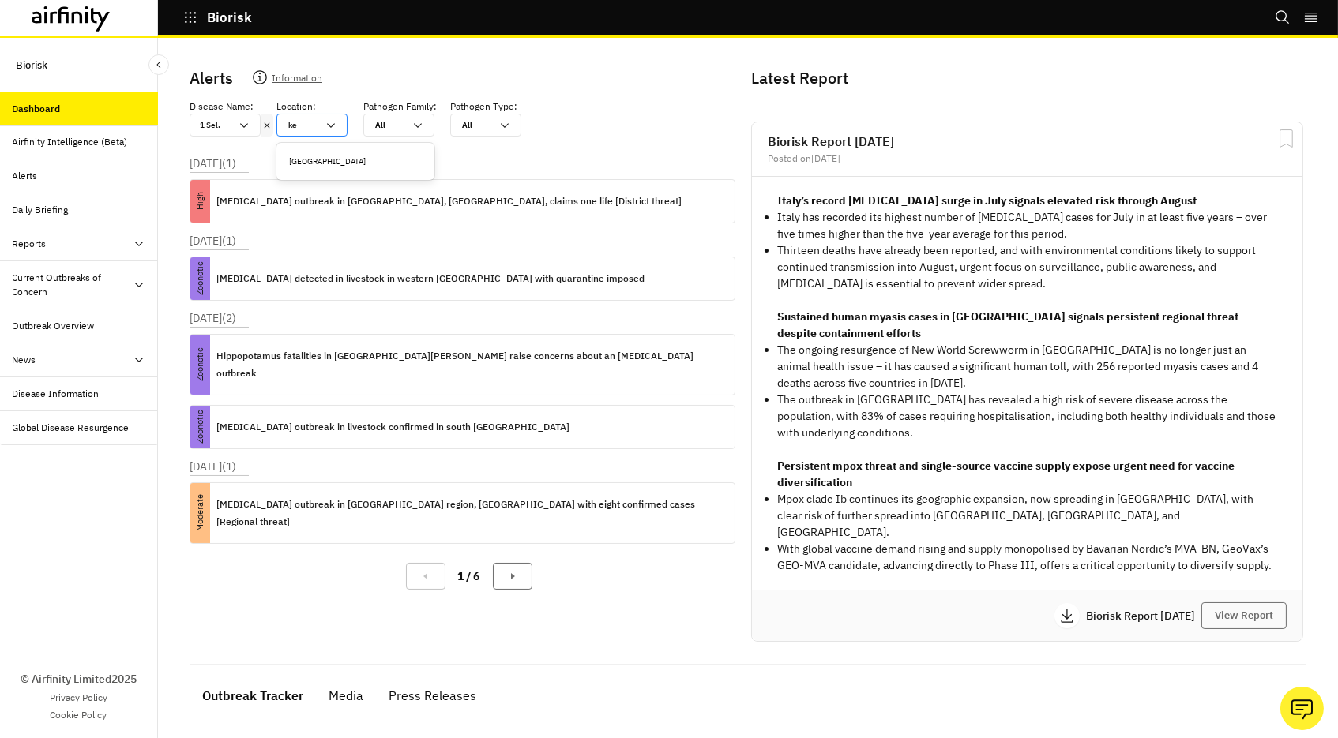
type input "ken"
click at [343, 166] on div "Kenya" at bounding box center [355, 162] width 133 height 12
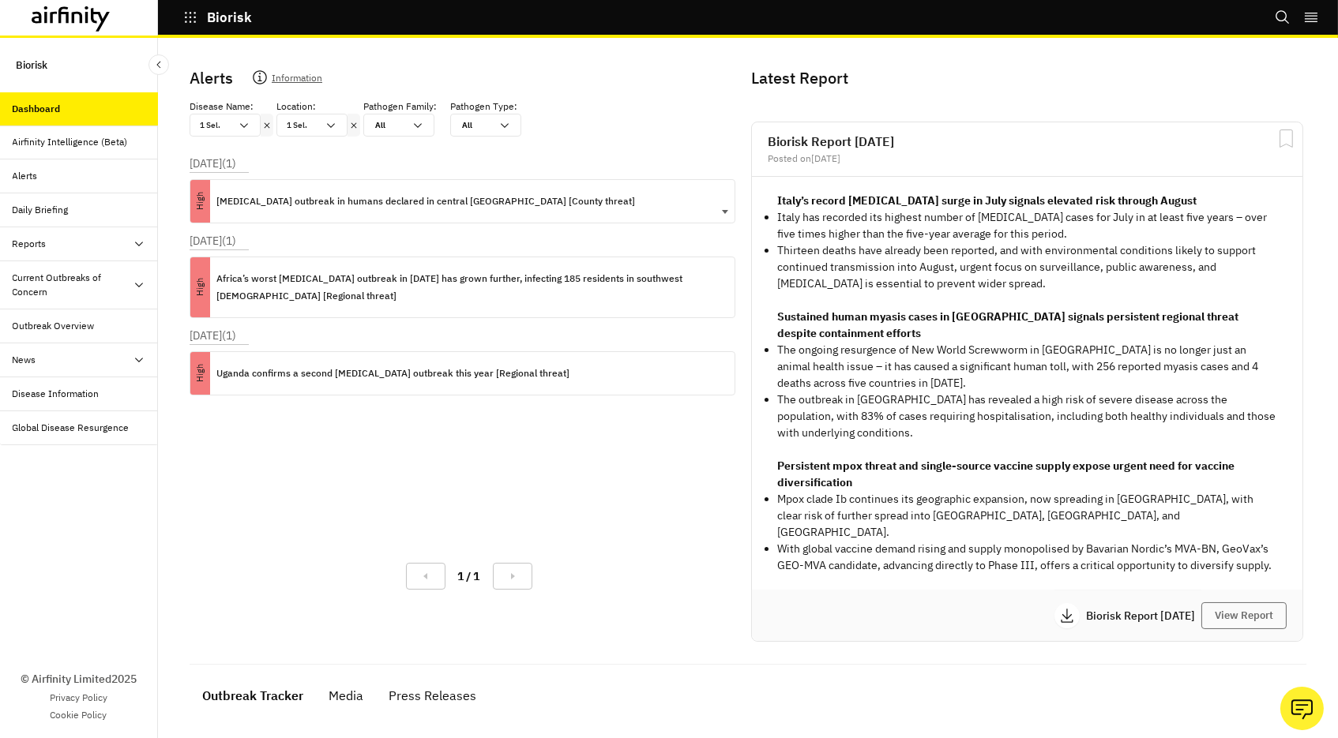
click at [343, 201] on p "Anthrax outbreak in humans declared in central Kenya [County threat]" at bounding box center [425, 201] width 419 height 17
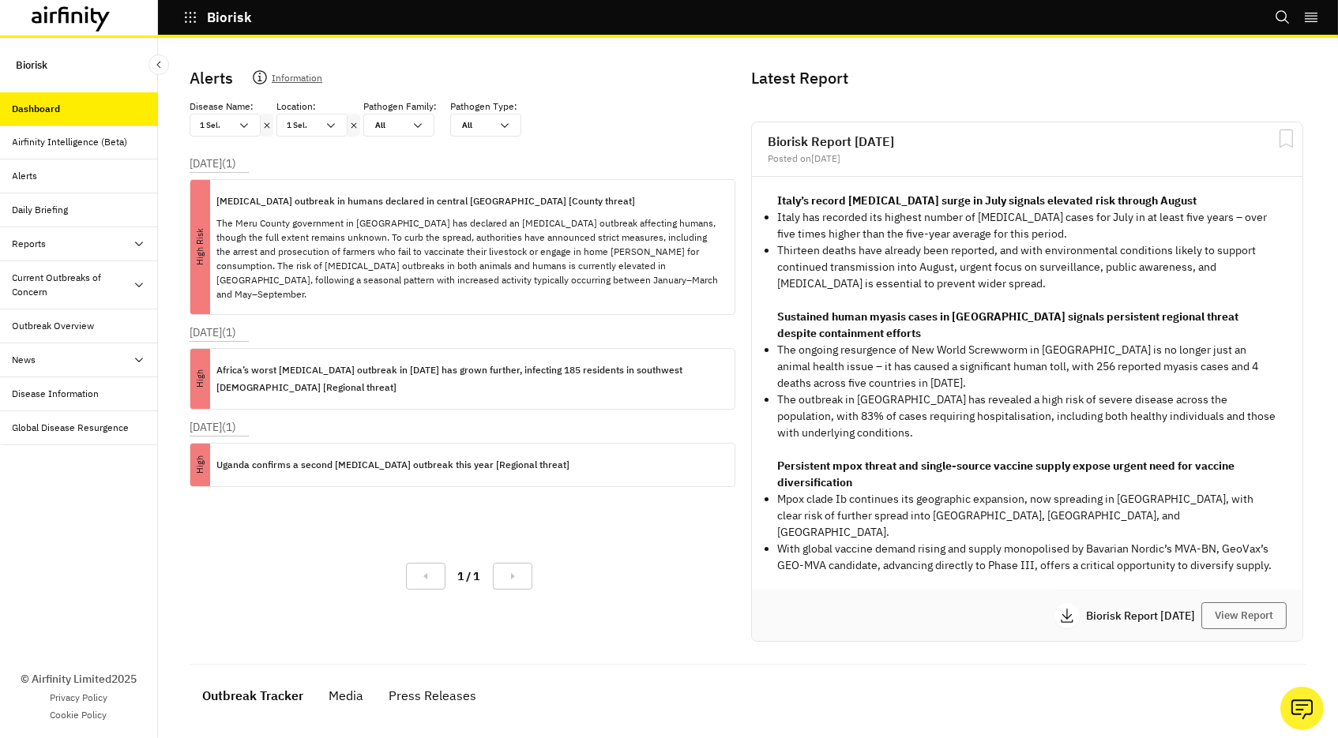
click at [264, 126] on icon at bounding box center [266, 125] width 11 height 13
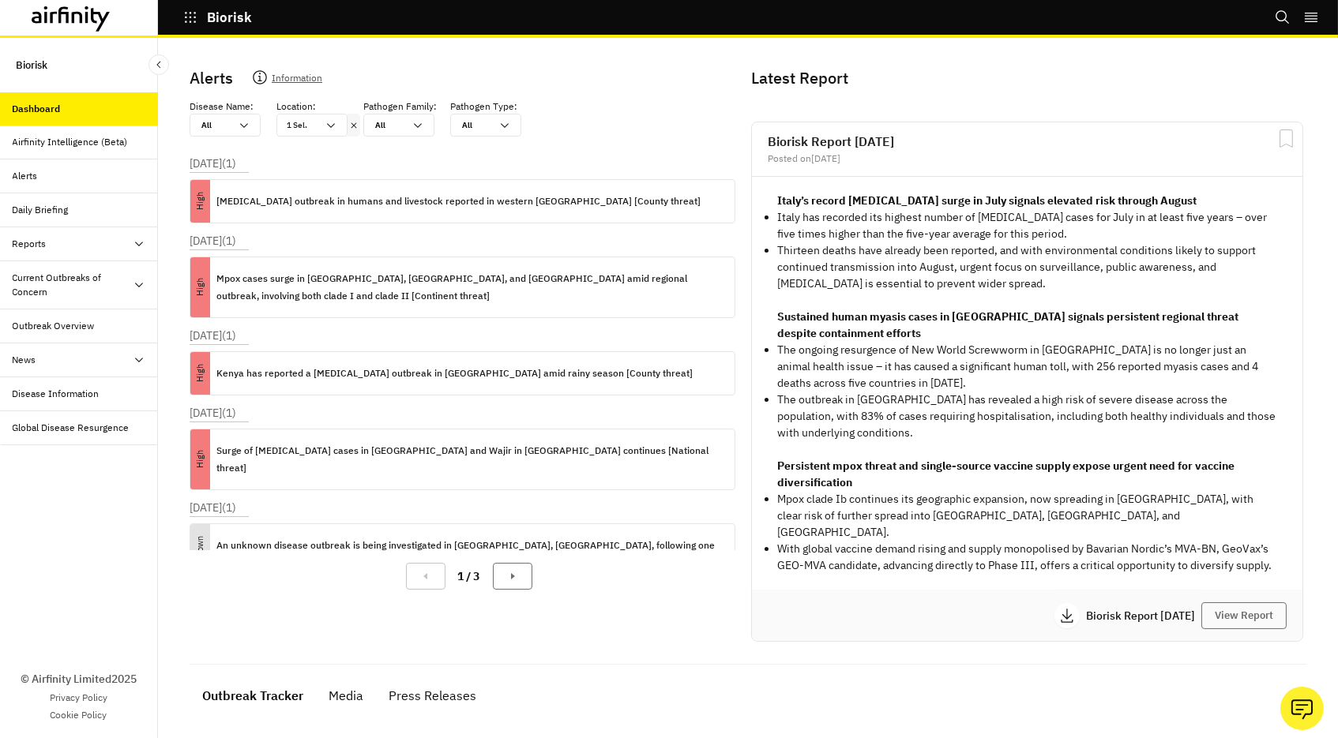
click at [355, 125] on icon at bounding box center [354, 125] width 6 height 6
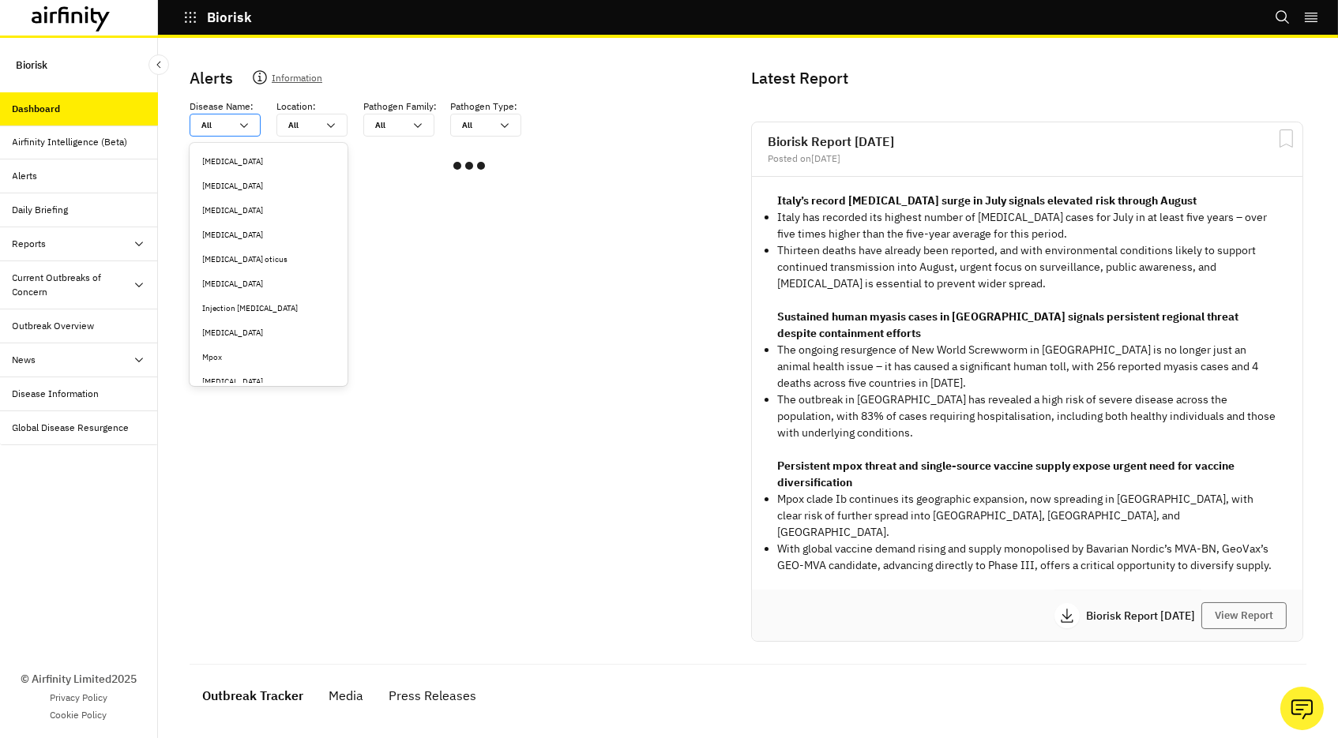
click at [192, 133] on div "All All" at bounding box center [213, 124] width 47 height 21
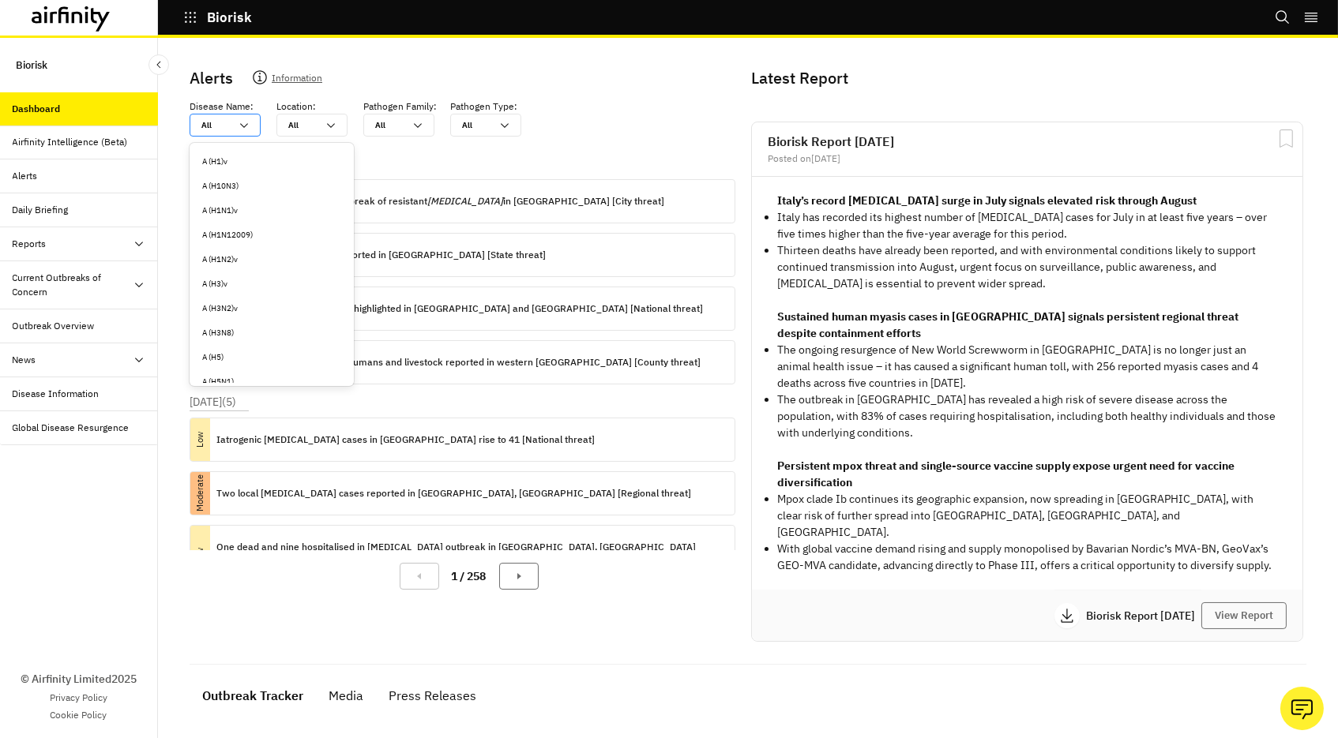
click at [212, 133] on div "All All" at bounding box center [213, 124] width 47 height 21
click at [208, 123] on div "All" at bounding box center [215, 125] width 28 height 12
type input "m"
type input "mi"
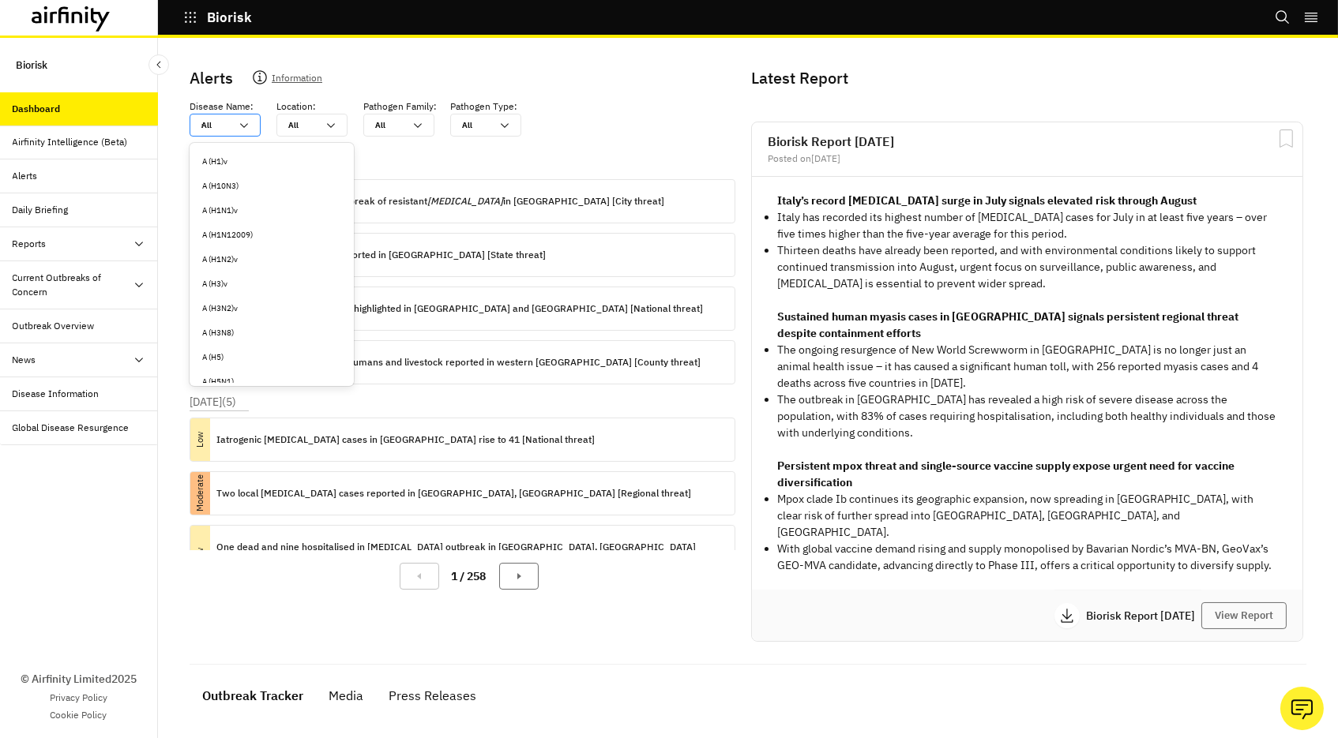
type input "mi"
type input "mid"
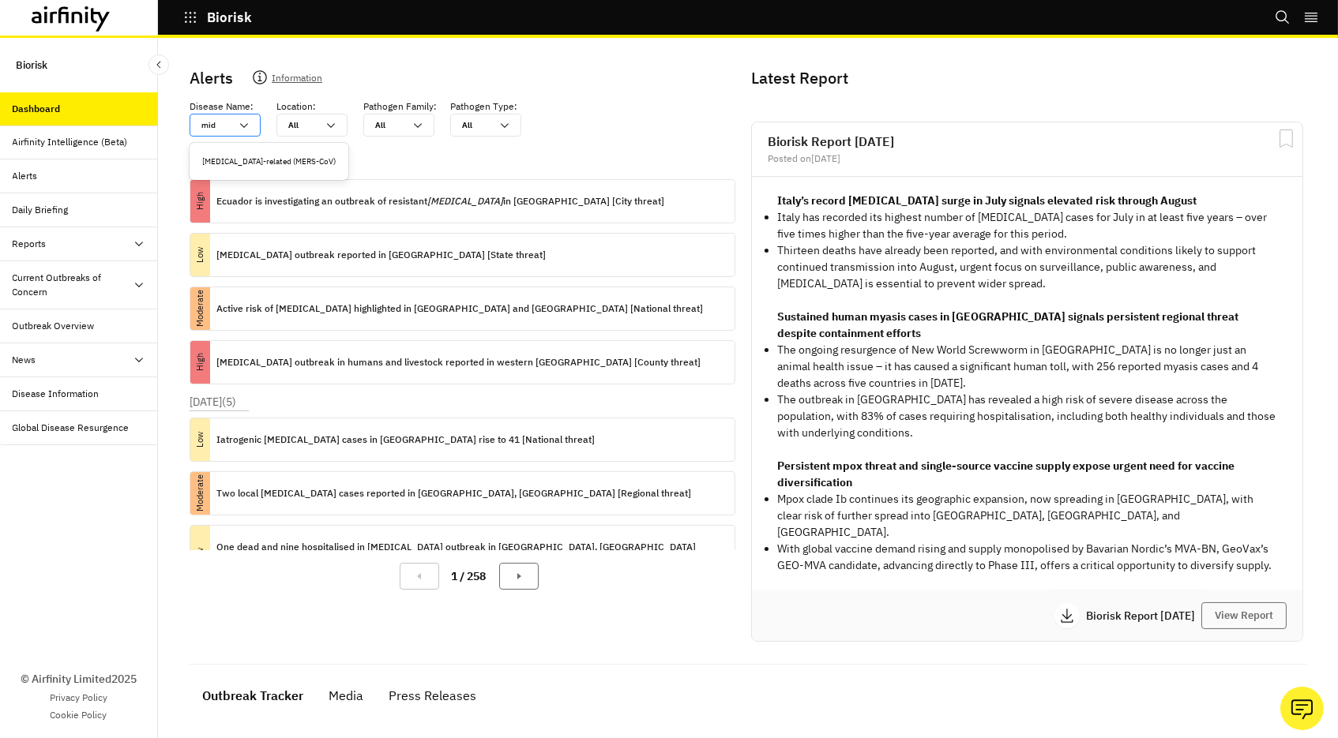
type input "midd"
click at [235, 165] on div "Middle East respiratory syndrome-related (MERS-CoV)" at bounding box center [268, 162] width 133 height 12
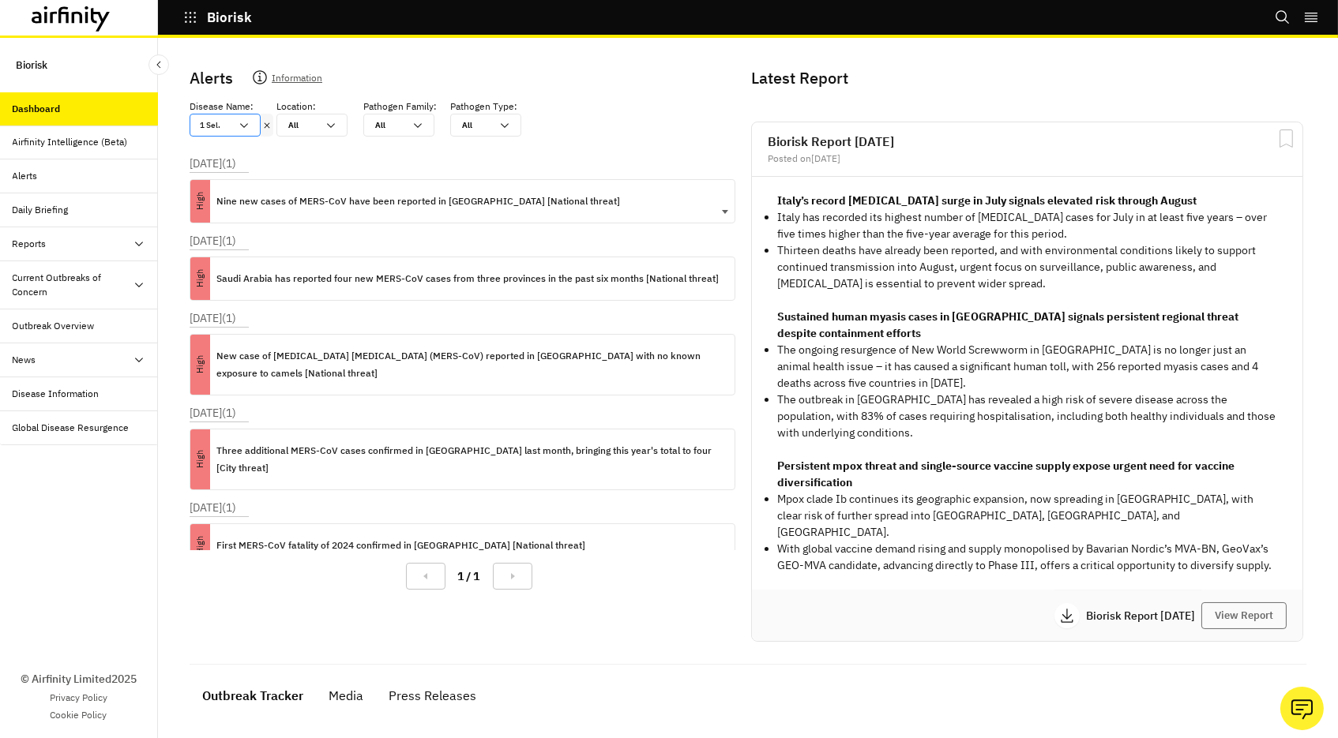
click at [260, 197] on p "Nine new cases of MERS-CoV have been reported in Saudi Arabia [National threat]" at bounding box center [418, 201] width 404 height 17
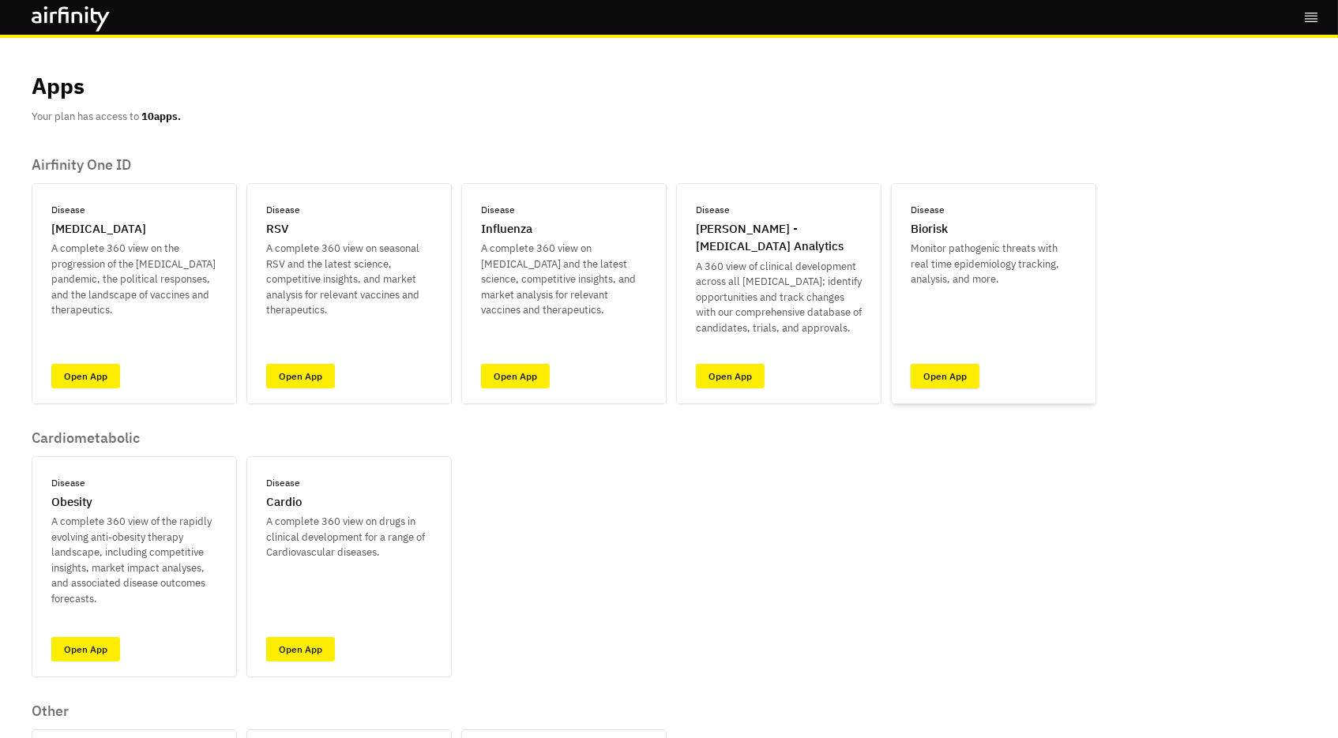
click at [919, 377] on link "Open App" at bounding box center [944, 376] width 69 height 24
click at [715, 385] on link "Open App" at bounding box center [730, 376] width 69 height 24
